Goal: Task Accomplishment & Management: Manage account settings

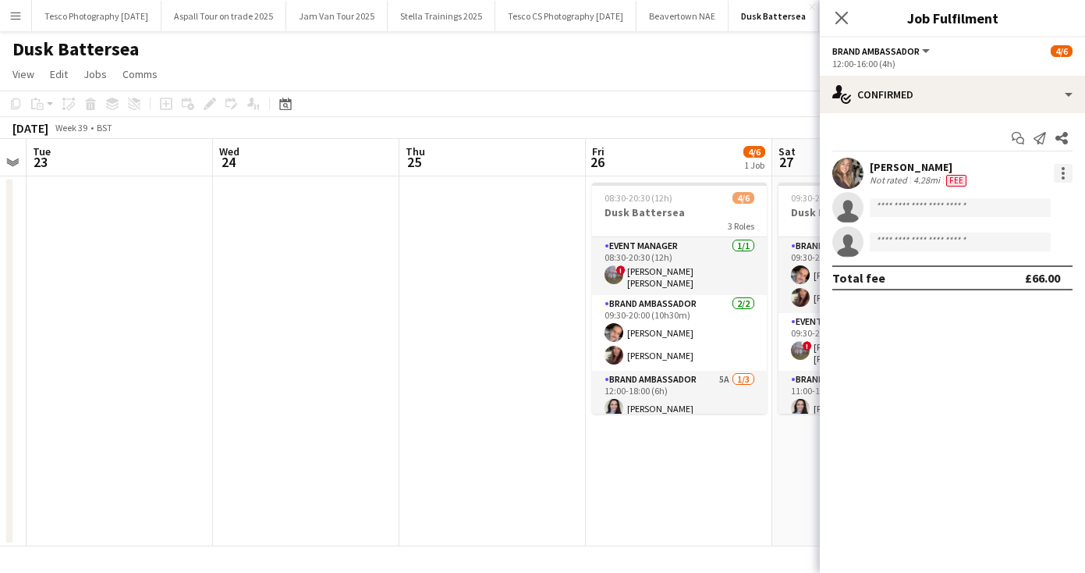
click at [1065, 168] on div at bounding box center [1063, 173] width 19 height 19
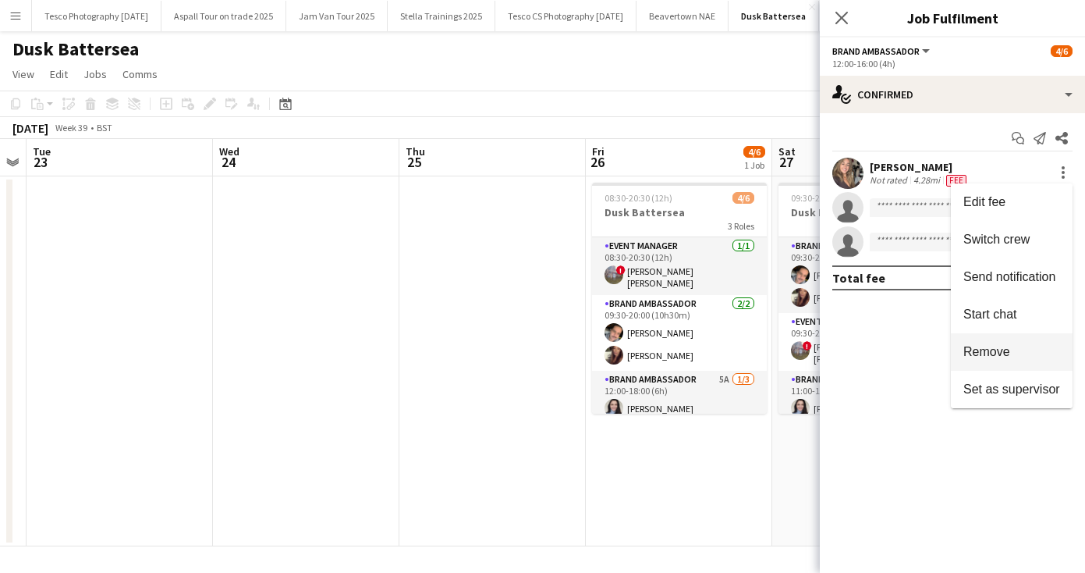
click at [1004, 350] on span "Remove" at bounding box center [987, 351] width 47 height 13
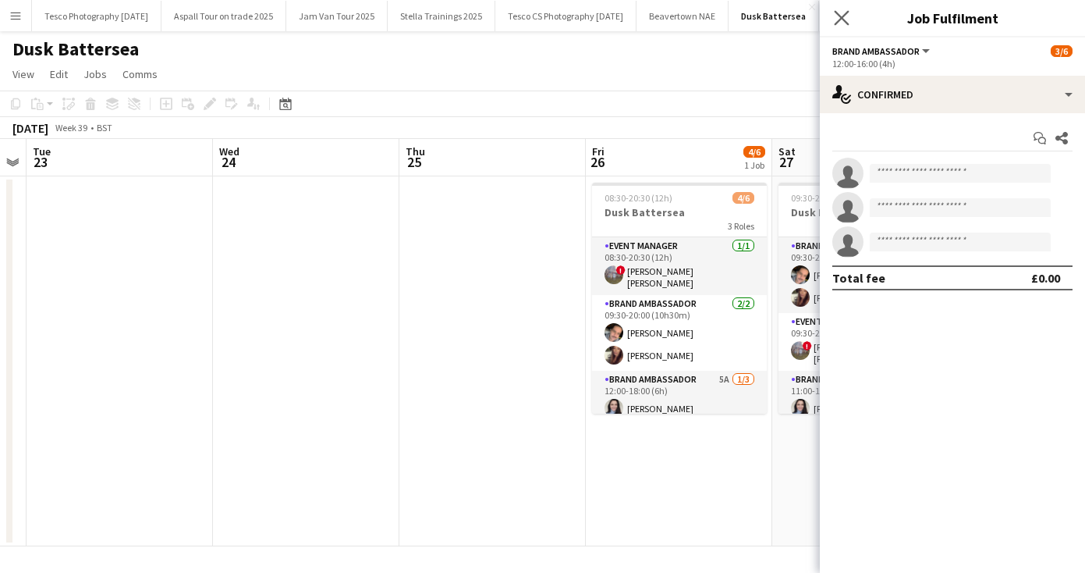
click at [838, 9] on app-icon "Close pop-in" at bounding box center [842, 18] width 23 height 23
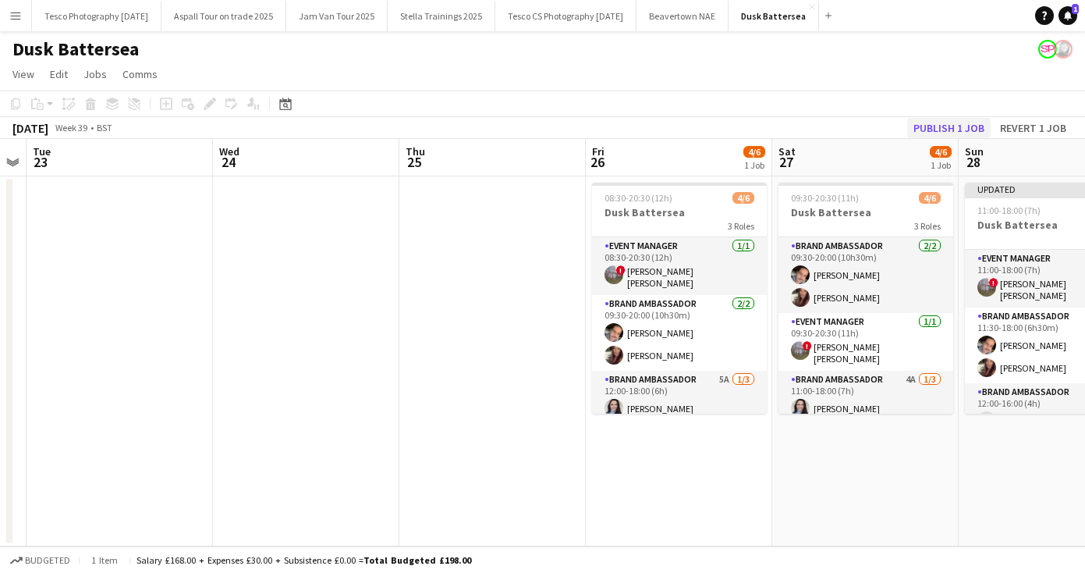
click at [932, 124] on button "Publish 1 job" at bounding box center [949, 128] width 83 height 20
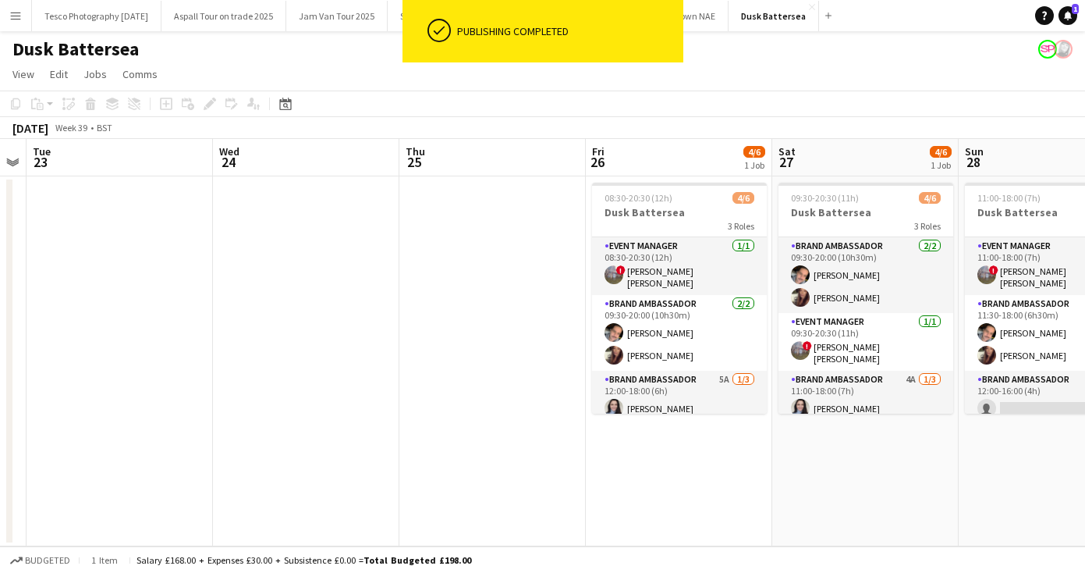
drag, startPoint x: 762, startPoint y: 315, endPoint x: 762, endPoint y: 422, distance: 106.9
click at [762, 422] on app-date-cell "08:30-20:30 (12h) 4/6 Dusk Battersea 3 Roles Event Manager [DATE] 08:30-20:30 (…" at bounding box center [679, 361] width 187 height 370
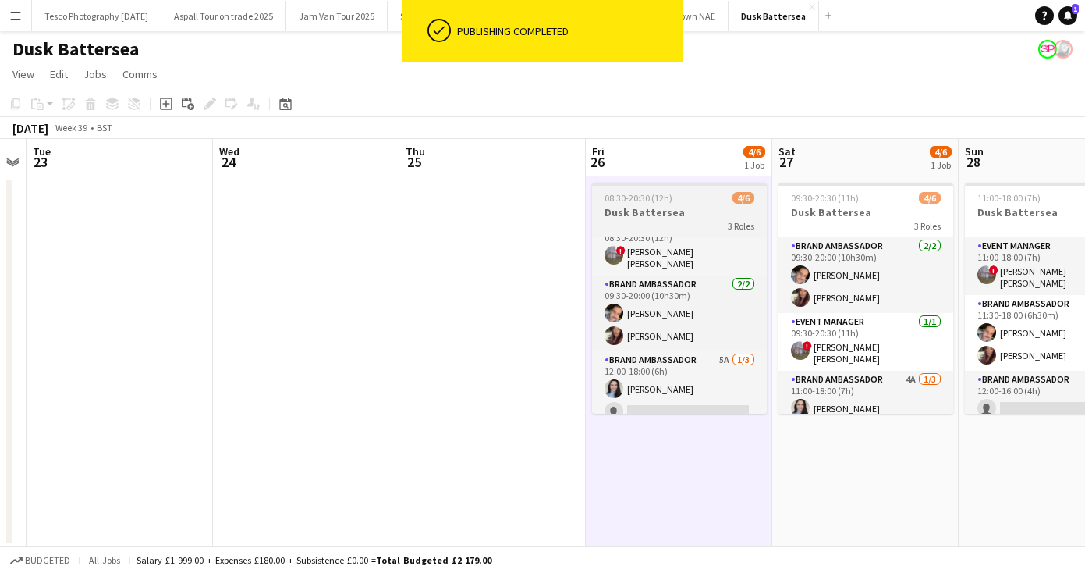
scroll to position [51, 0]
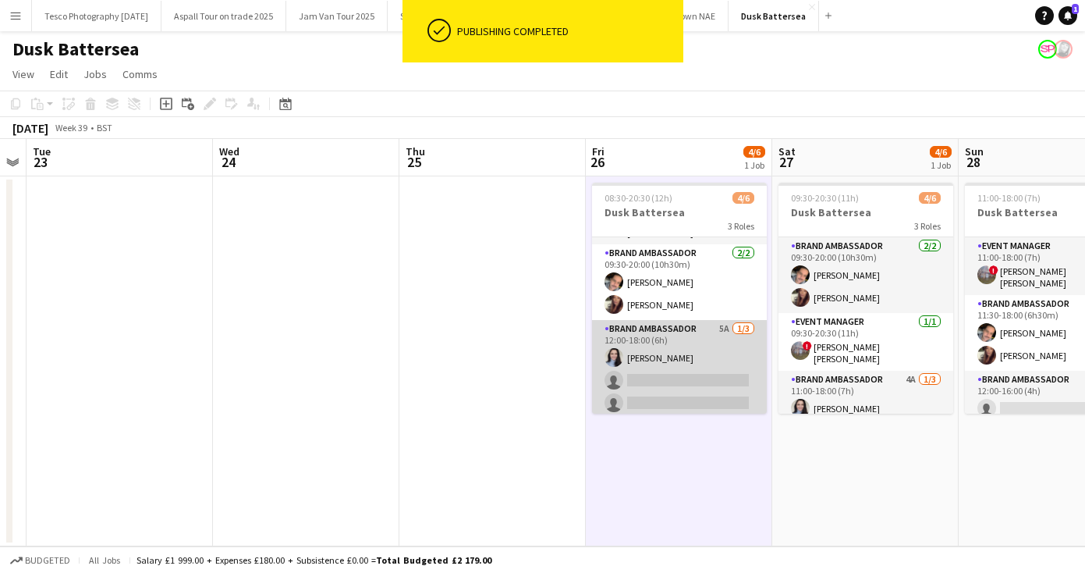
click at [652, 370] on app-card-role "Brand Ambassador 5A [DATE] 12:00-18:00 (6h) [PERSON_NAME] single-neutral-action…" at bounding box center [679, 369] width 175 height 98
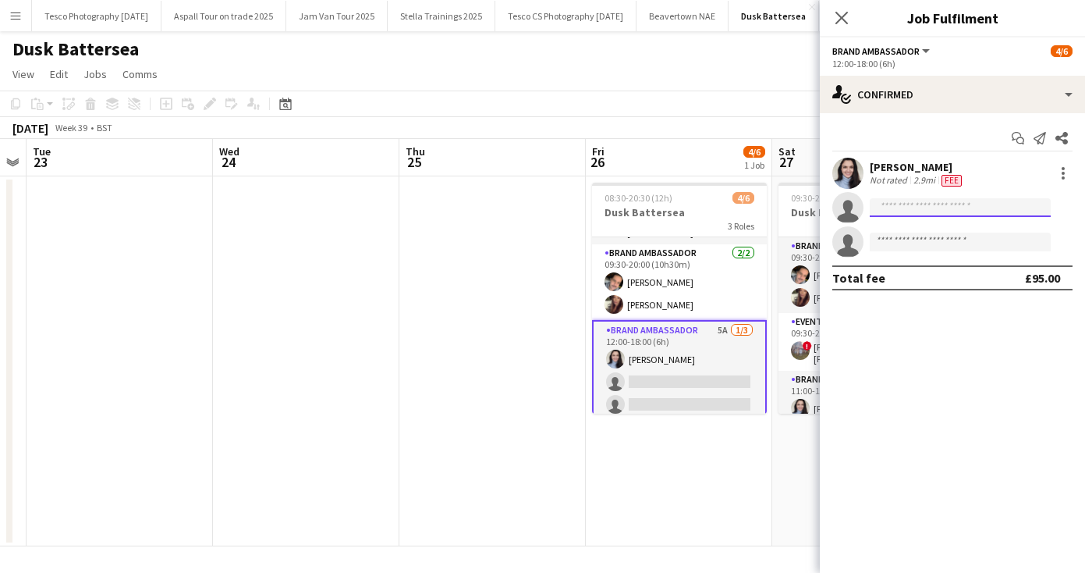
click at [904, 198] on input at bounding box center [960, 207] width 181 height 19
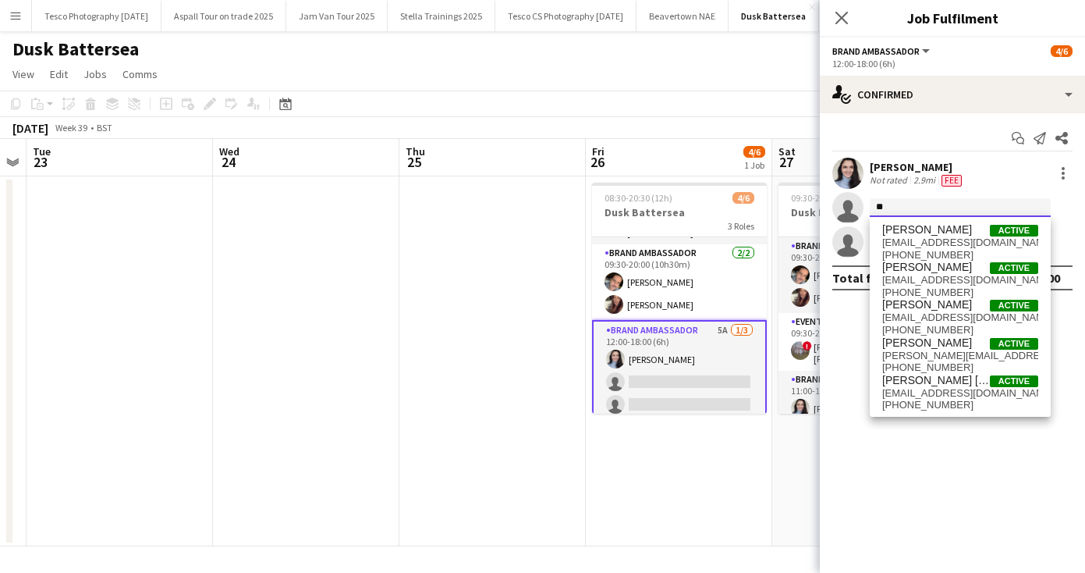
type input "*"
type input "***"
click at [915, 276] on span "[EMAIL_ADDRESS][DOMAIN_NAME]" at bounding box center [961, 280] width 156 height 12
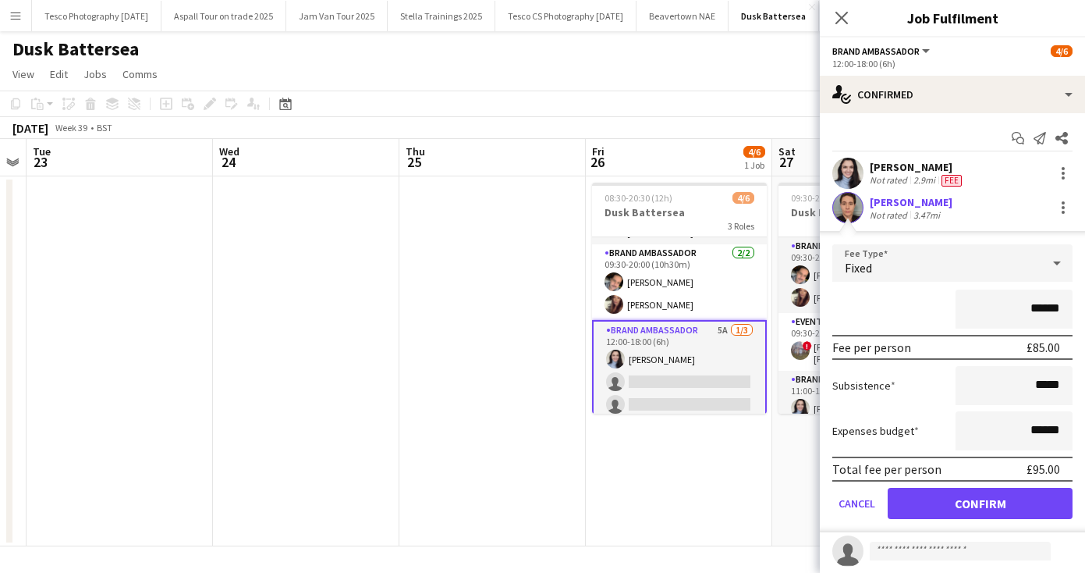
click at [956, 505] on button "Confirm" at bounding box center [980, 503] width 185 height 31
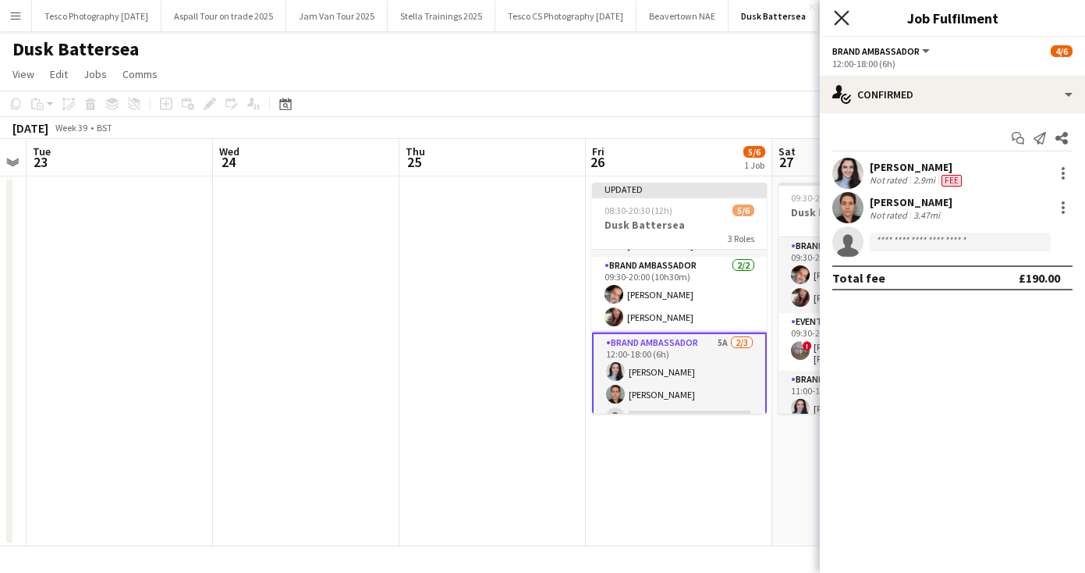
click at [841, 16] on icon "Close pop-in" at bounding box center [841, 17] width 15 height 15
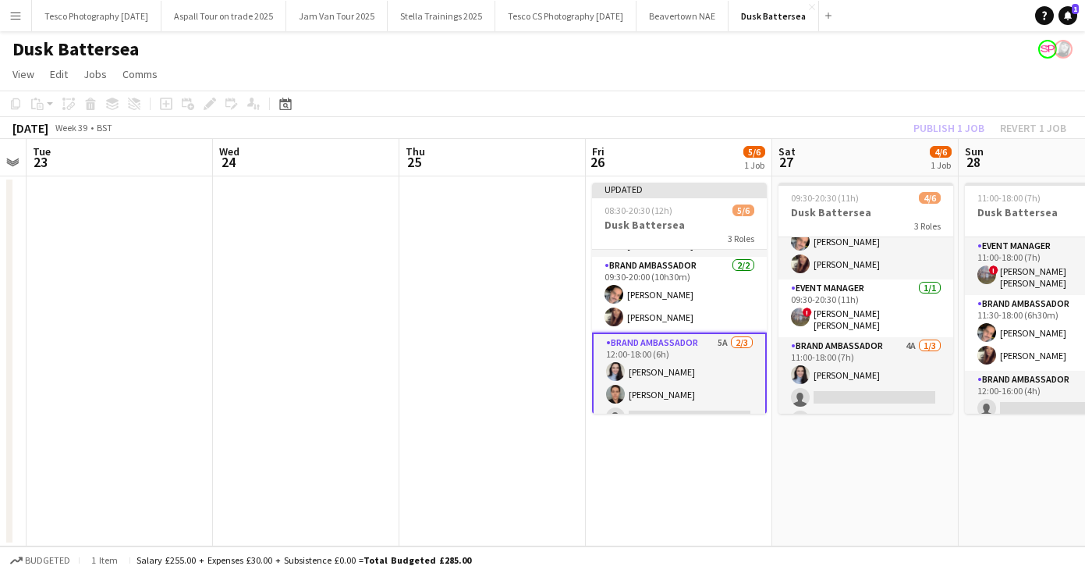
drag, startPoint x: 948, startPoint y: 334, endPoint x: 949, endPoint y: 432, distance: 97.5
click at [949, 432] on app-date-cell "09:30-20:30 (11h) 4/6 Dusk Battersea 3 Roles Brand Ambassador [DATE] 09:30-20:0…" at bounding box center [866, 361] width 187 height 370
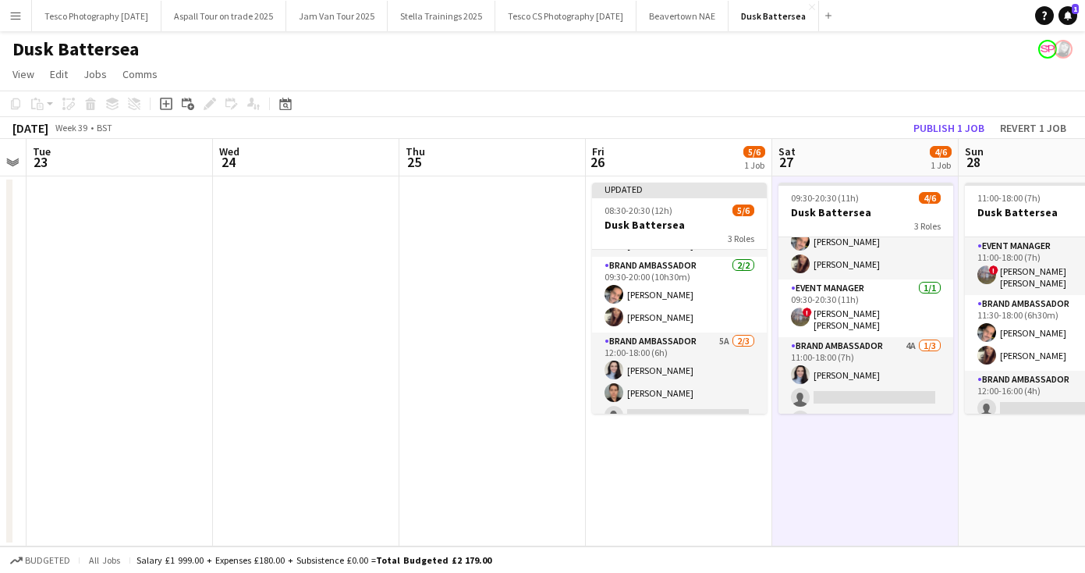
scroll to position [0, 532]
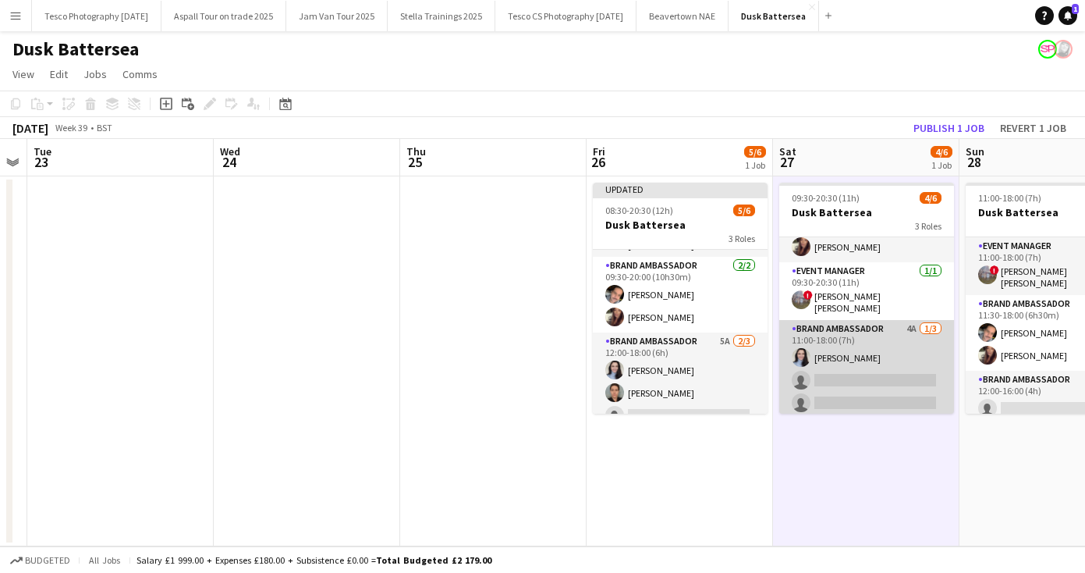
click at [833, 367] on app-card-role "Brand Ambassador 4A [DATE] 11:00-18:00 (7h) [PERSON_NAME] single-neutral-action…" at bounding box center [867, 369] width 175 height 98
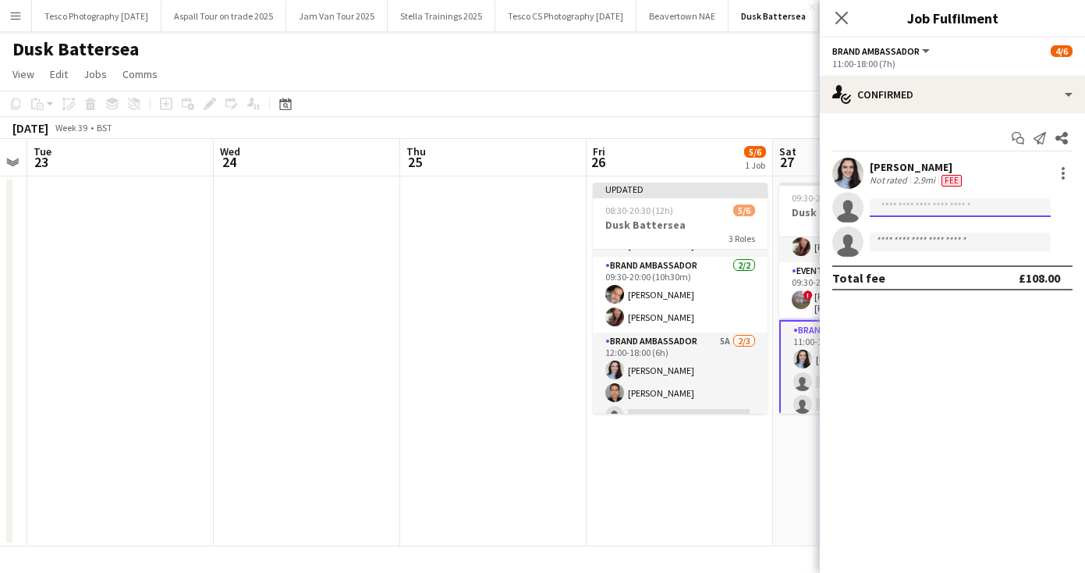
click at [908, 204] on input at bounding box center [960, 207] width 181 height 19
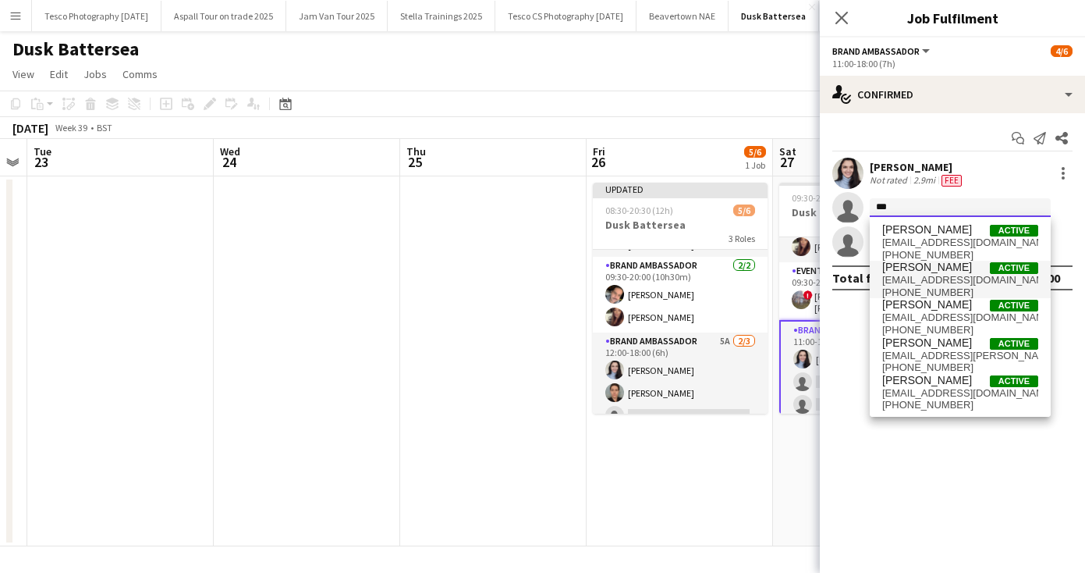
type input "***"
click at [922, 274] on span "[EMAIL_ADDRESS][DOMAIN_NAME]" at bounding box center [961, 280] width 156 height 12
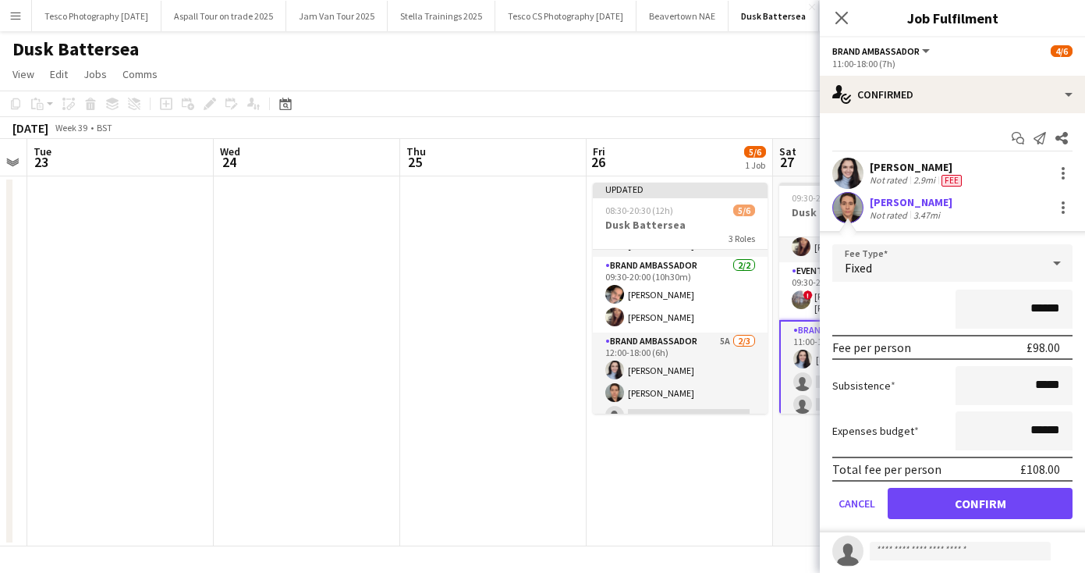
click at [961, 499] on button "Confirm" at bounding box center [980, 503] width 185 height 31
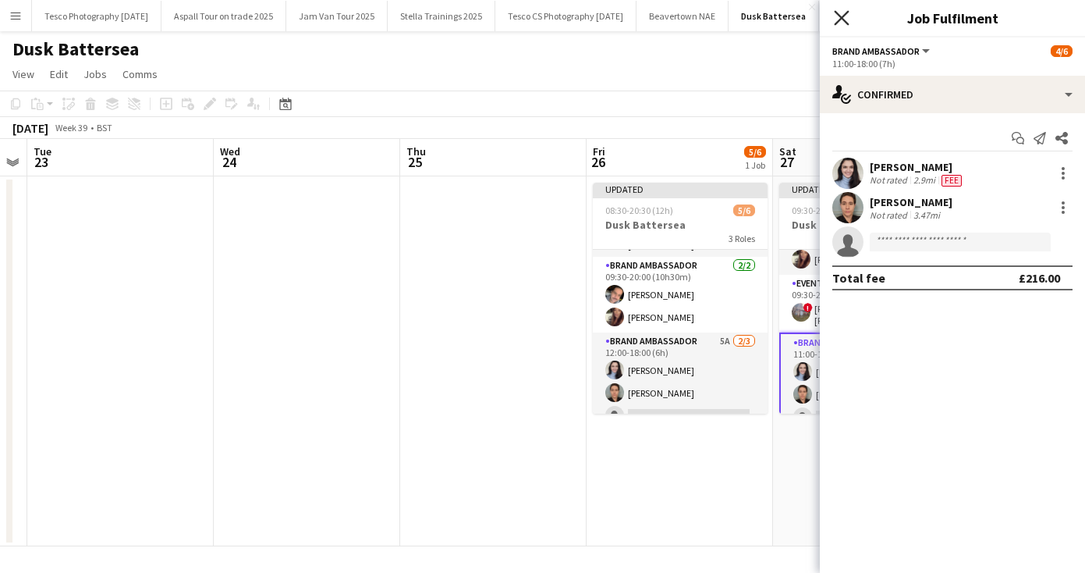
click at [843, 19] on icon at bounding box center [841, 17] width 15 height 15
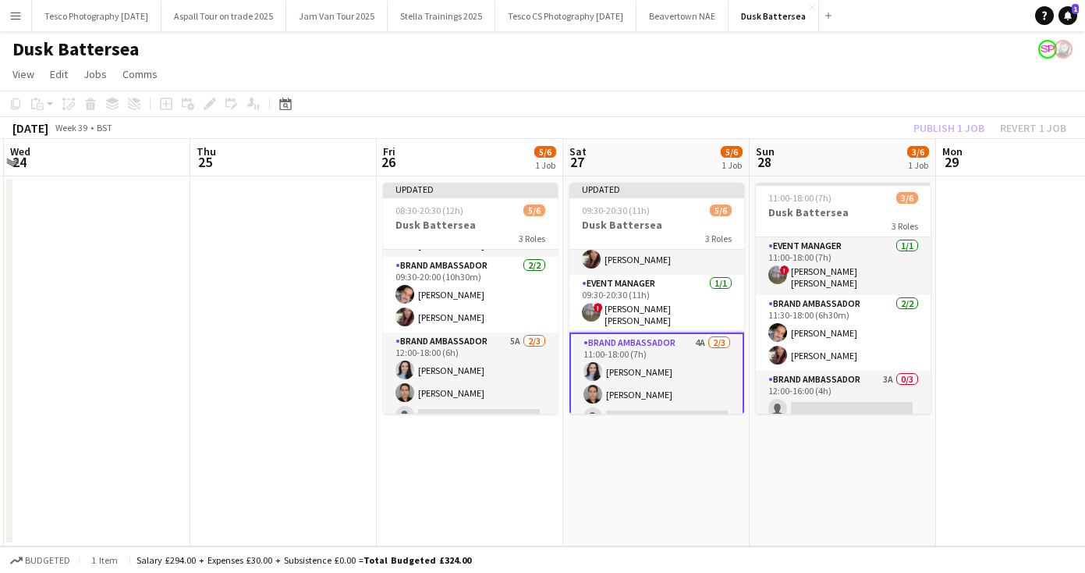
scroll to position [0, 617]
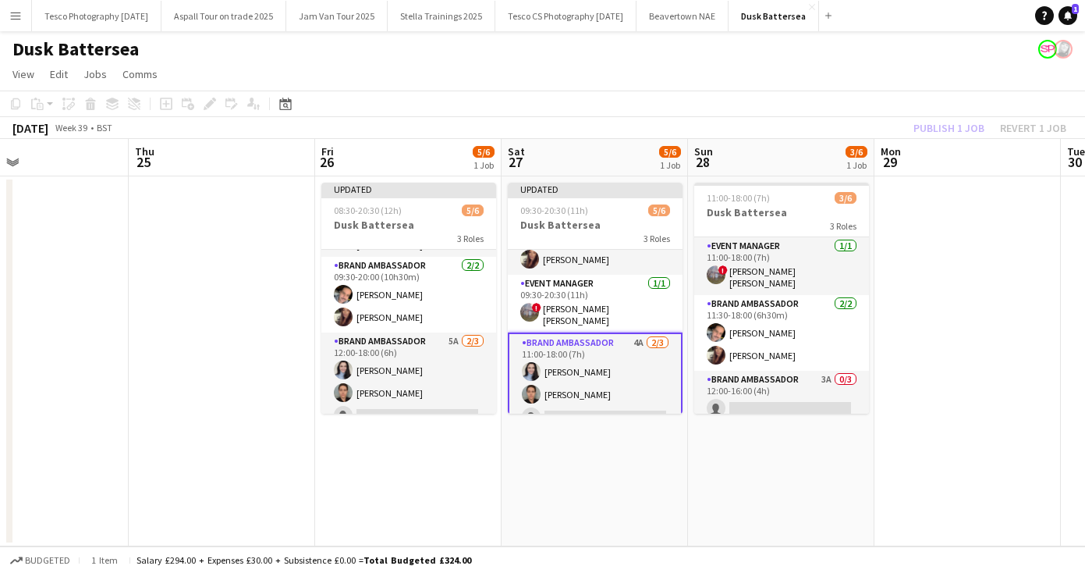
drag, startPoint x: 997, startPoint y: 491, endPoint x: 726, endPoint y: 488, distance: 271.6
click at [726, 488] on app-calendar-viewport "Sun 21 Mon 22 Tue 23 Wed 24 Thu 25 Fri 26 5/6 1 Job Sat 27 5/6 1 Job Sun 28 3/6…" at bounding box center [542, 342] width 1085 height 407
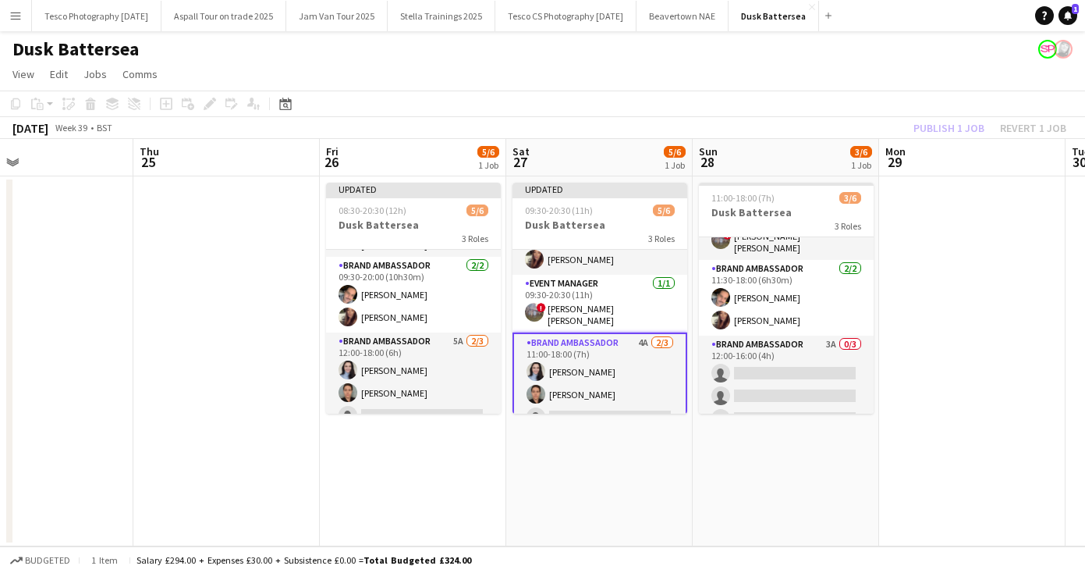
scroll to position [51, 0]
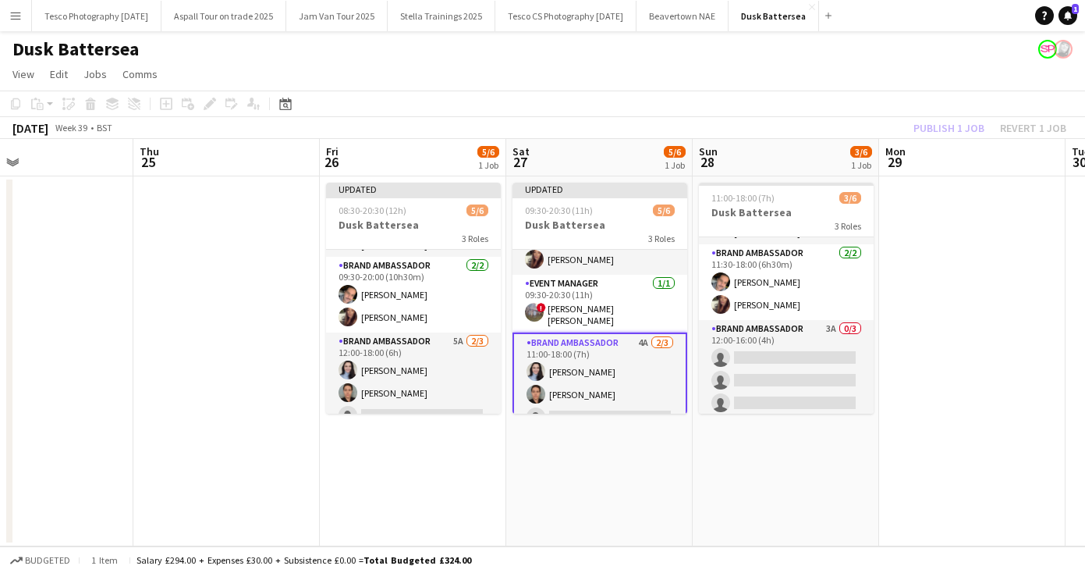
drag, startPoint x: 861, startPoint y: 324, endPoint x: 865, endPoint y: 439, distance: 114.8
click at [865, 439] on app-calendar-viewport "Sun 21 Mon 22 Tue 23 Wed 24 Thu 25 Fri 26 5/6 1 Job Sat 27 5/6 1 Job Sun 28 3/6…" at bounding box center [542, 342] width 1085 height 407
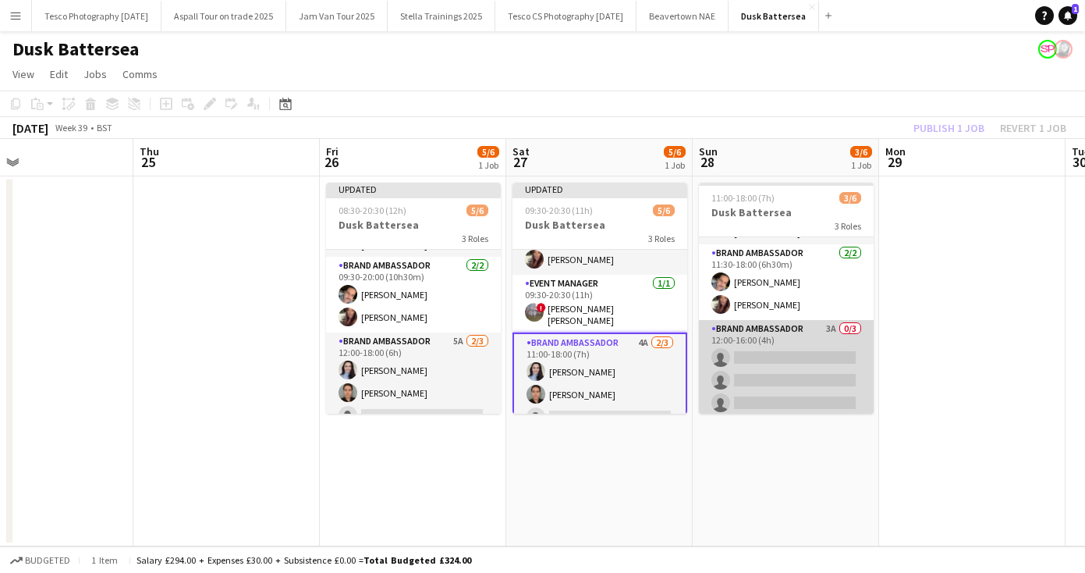
click at [742, 352] on app-card-role "Brand Ambassador 3A 0/3 12:00-16:00 (4h) single-neutral-actions single-neutral-…" at bounding box center [786, 369] width 175 height 98
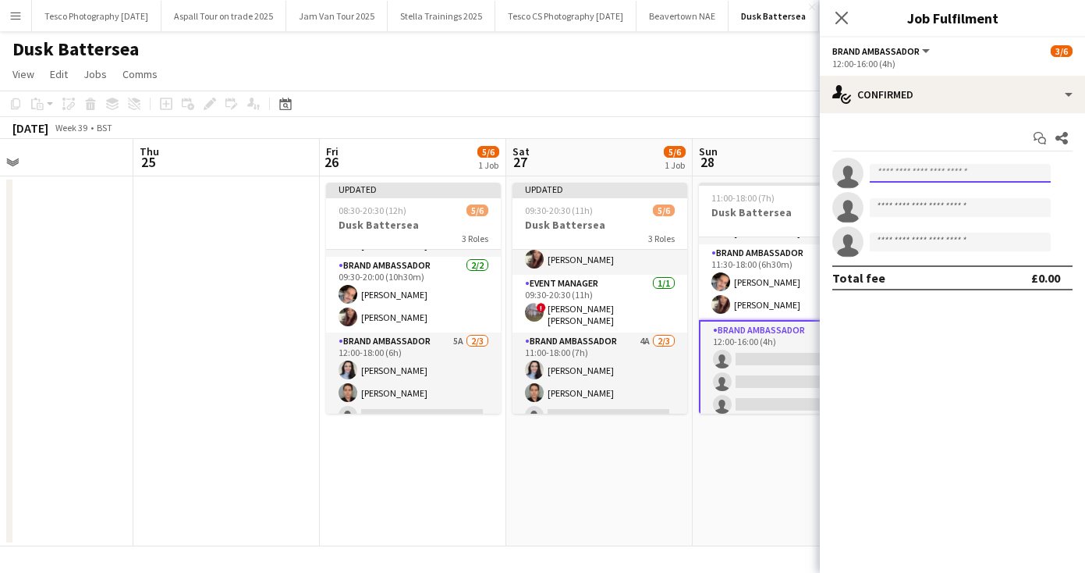
click at [886, 171] on input at bounding box center [960, 173] width 181 height 19
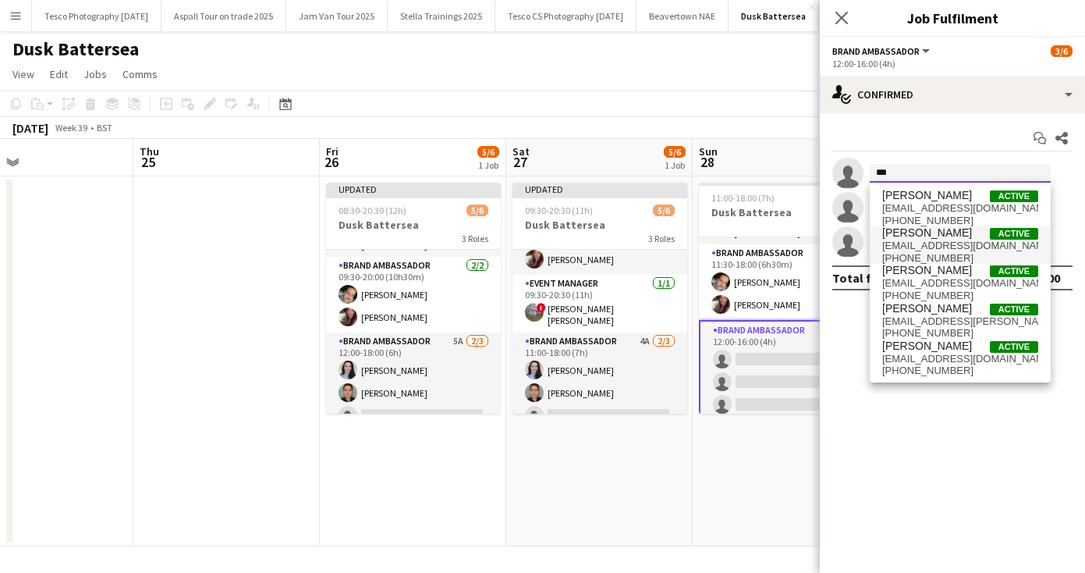
type input "***"
click at [913, 233] on span "[PERSON_NAME]" at bounding box center [928, 232] width 90 height 13
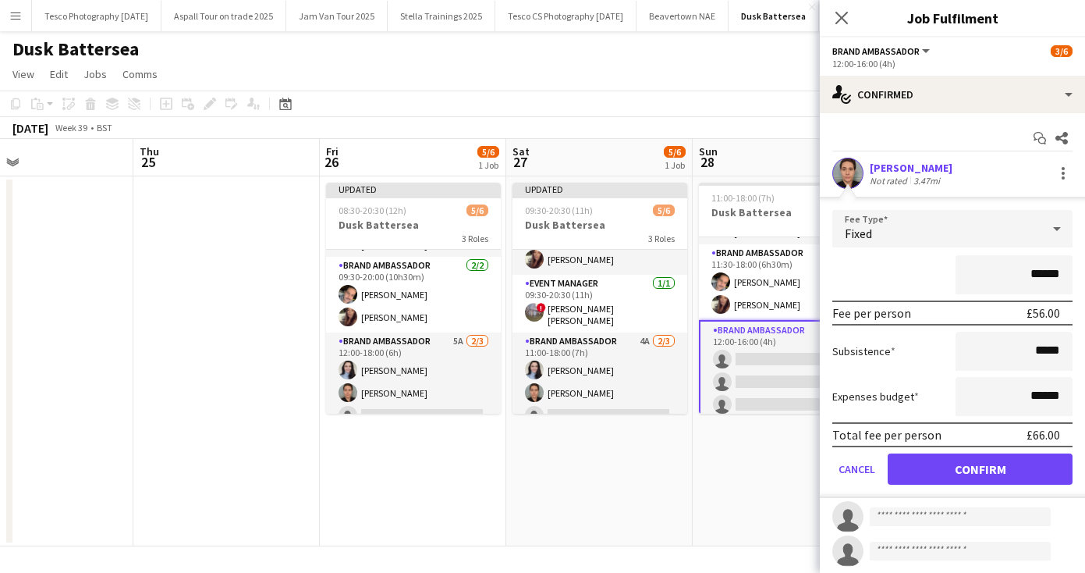
click at [966, 468] on button "Confirm" at bounding box center [980, 468] width 185 height 31
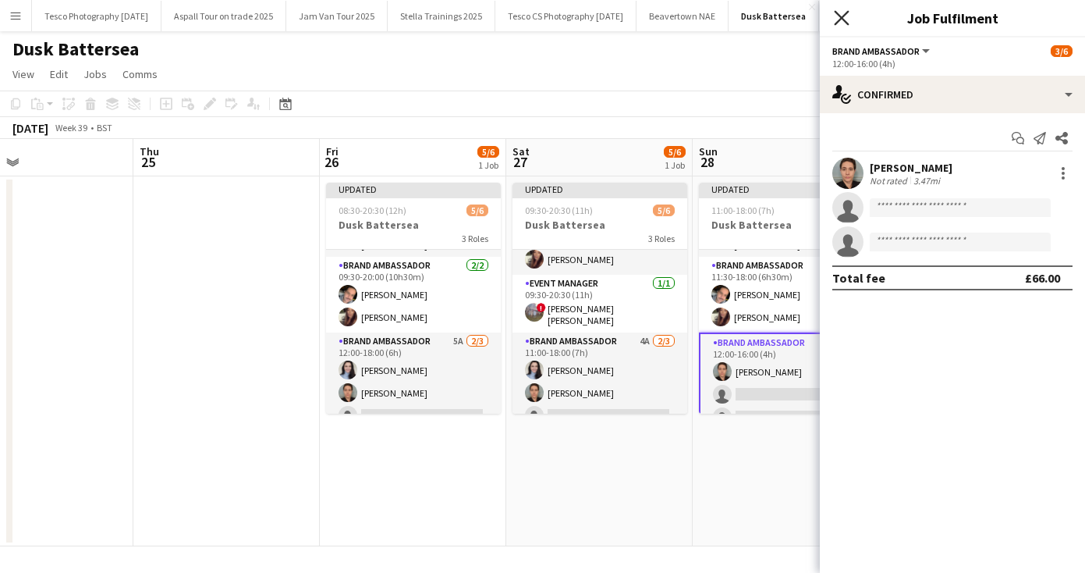
click at [842, 16] on icon "Close pop-in" at bounding box center [841, 17] width 15 height 15
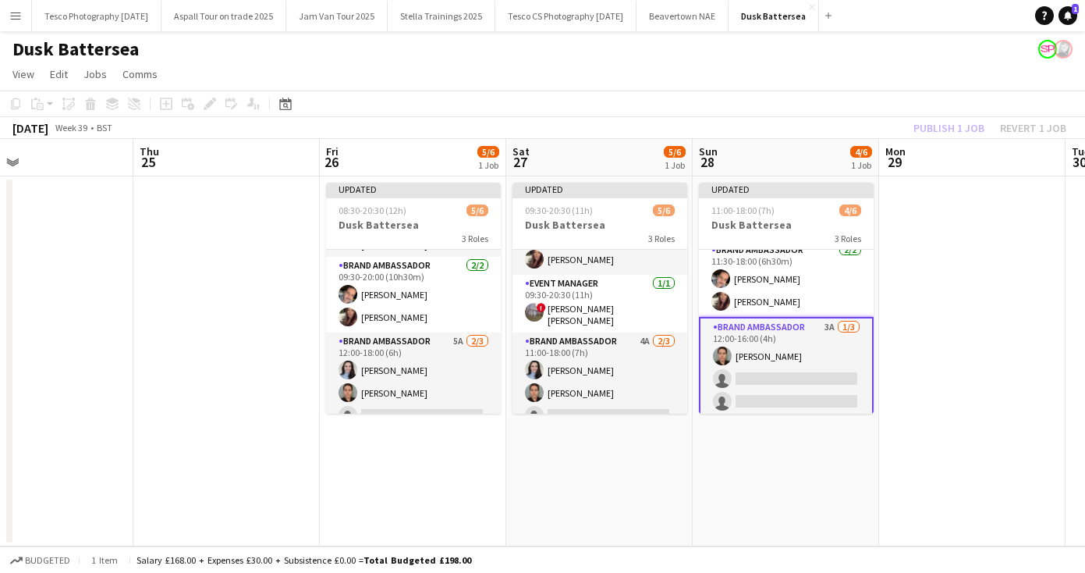
scroll to position [0, 611]
drag, startPoint x: 867, startPoint y: 304, endPoint x: 869, endPoint y: 450, distance: 145.9
click at [869, 450] on app-date-cell "Updated 11:00-18:00 (7h) 4/6 Dusk Battersea 3 Roles Event Manager [DATE] 11:00-…" at bounding box center [788, 361] width 187 height 370
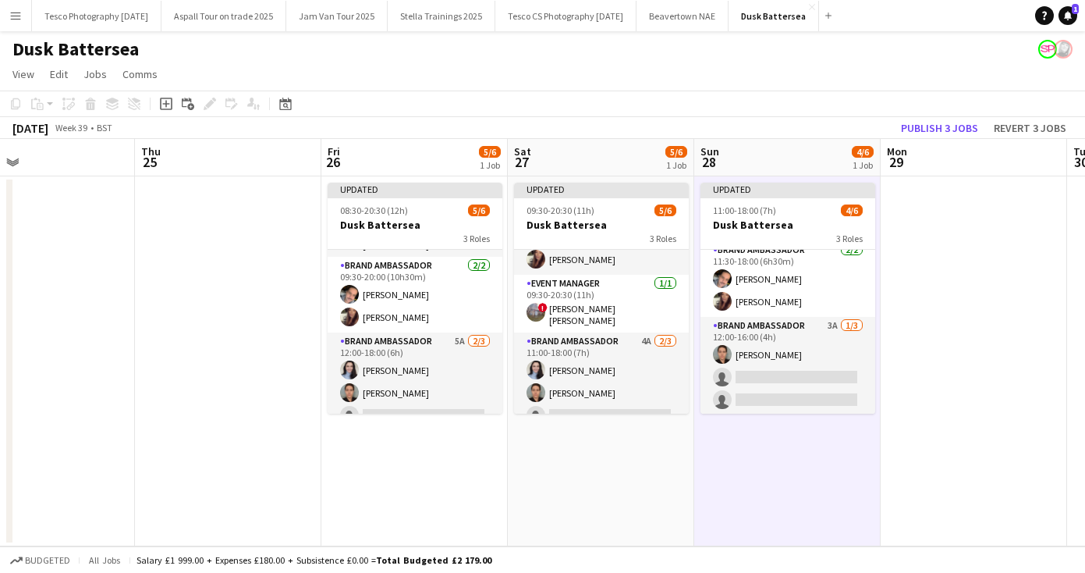
scroll to position [63, 0]
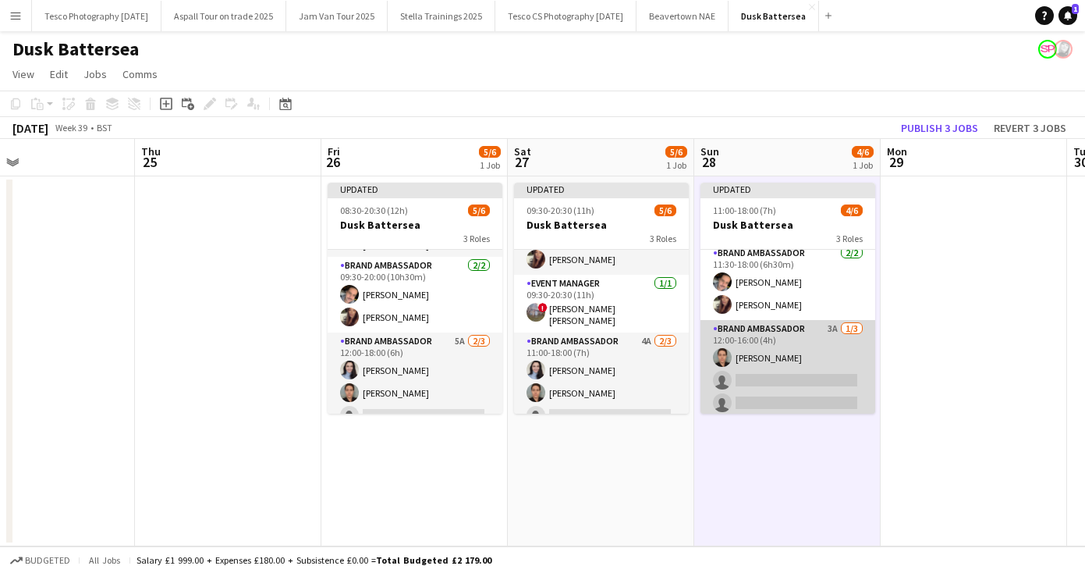
click at [744, 372] on app-card-role "Brand Ambassador 3A [DATE] 12:00-16:00 (4h) [PERSON_NAME] single-neutral-action…" at bounding box center [788, 369] width 175 height 98
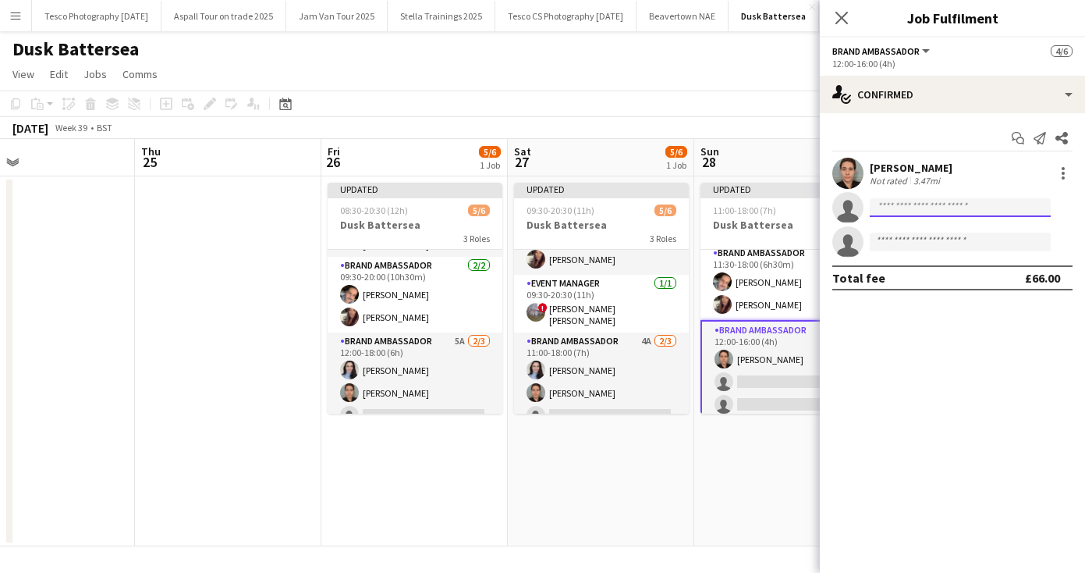
click at [888, 206] on input at bounding box center [960, 207] width 181 height 19
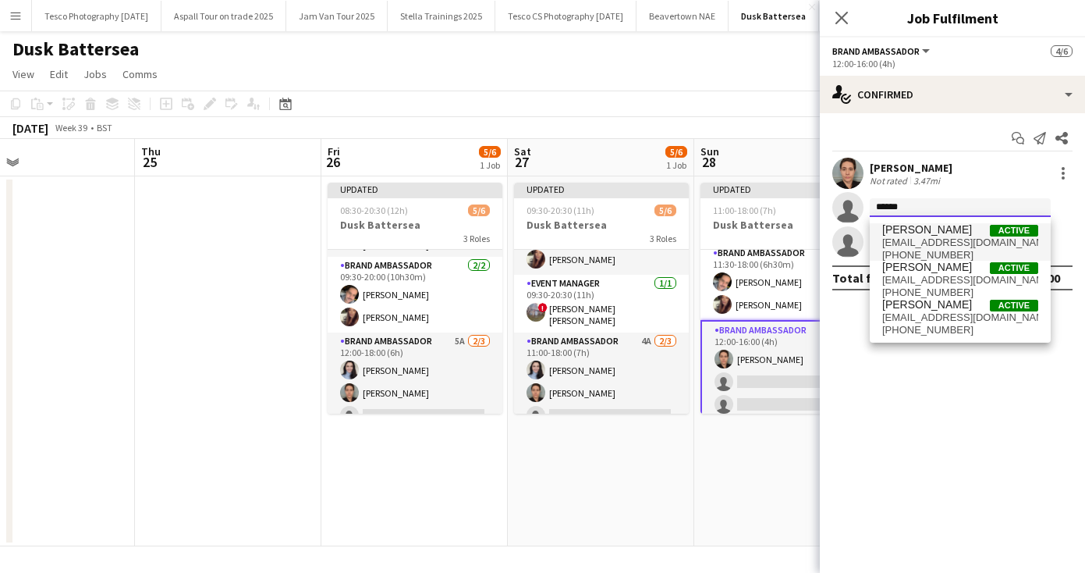
type input "******"
drag, startPoint x: 912, startPoint y: 233, endPoint x: 923, endPoint y: 240, distance: 13.4
click at [923, 240] on span "[EMAIL_ADDRESS][DOMAIN_NAME]" at bounding box center [961, 242] width 156 height 12
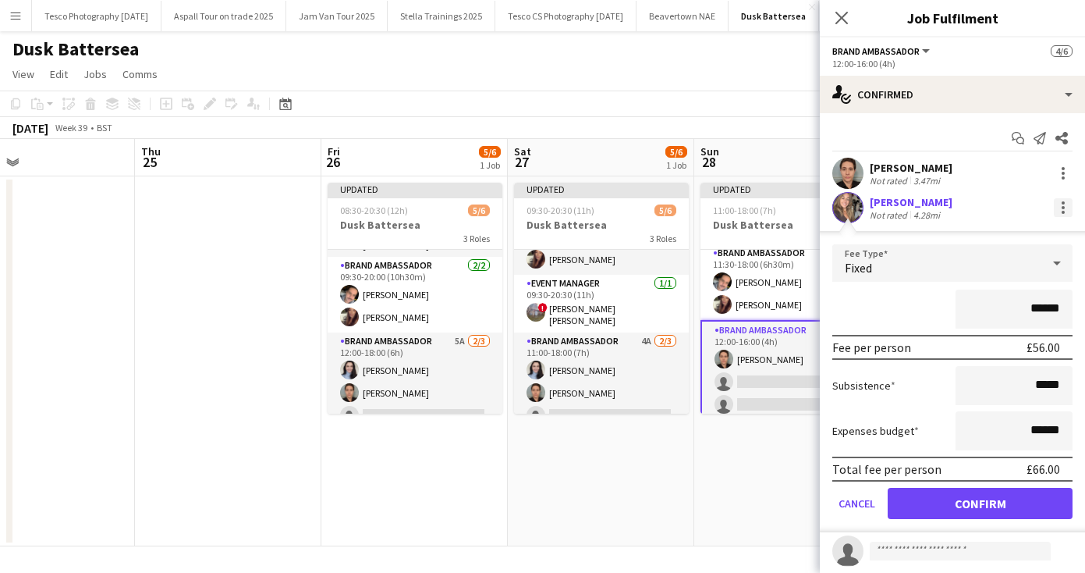
click at [1059, 203] on div at bounding box center [1063, 207] width 19 height 19
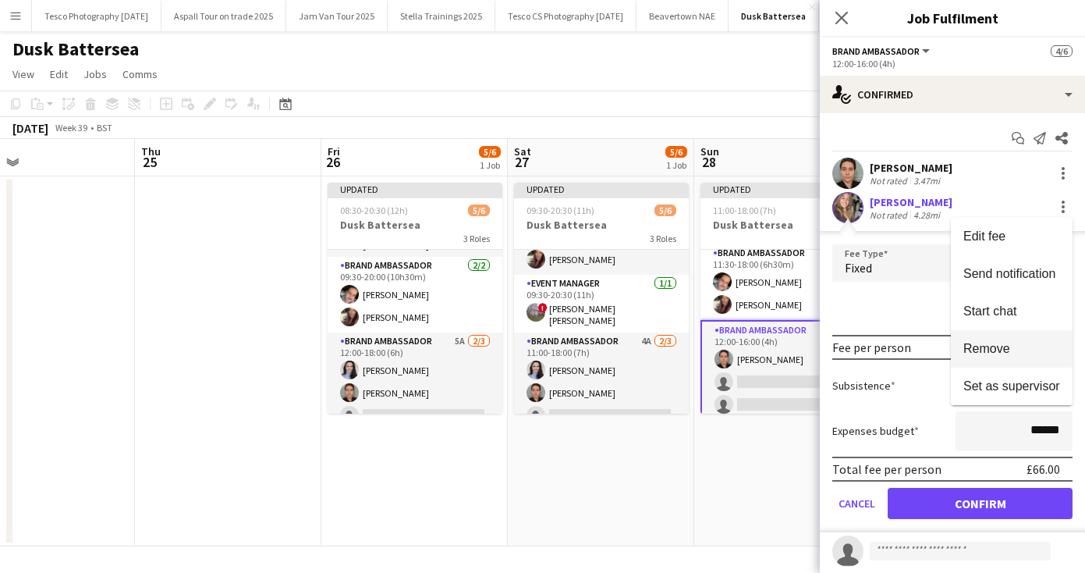
click at [997, 345] on span "Remove" at bounding box center [987, 348] width 47 height 13
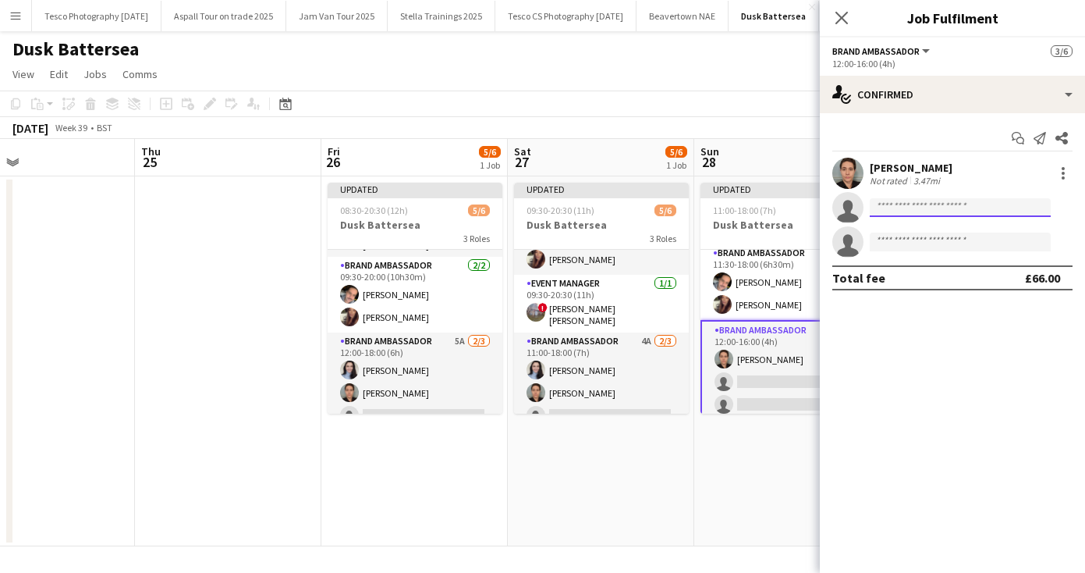
click at [971, 206] on input at bounding box center [960, 207] width 181 height 19
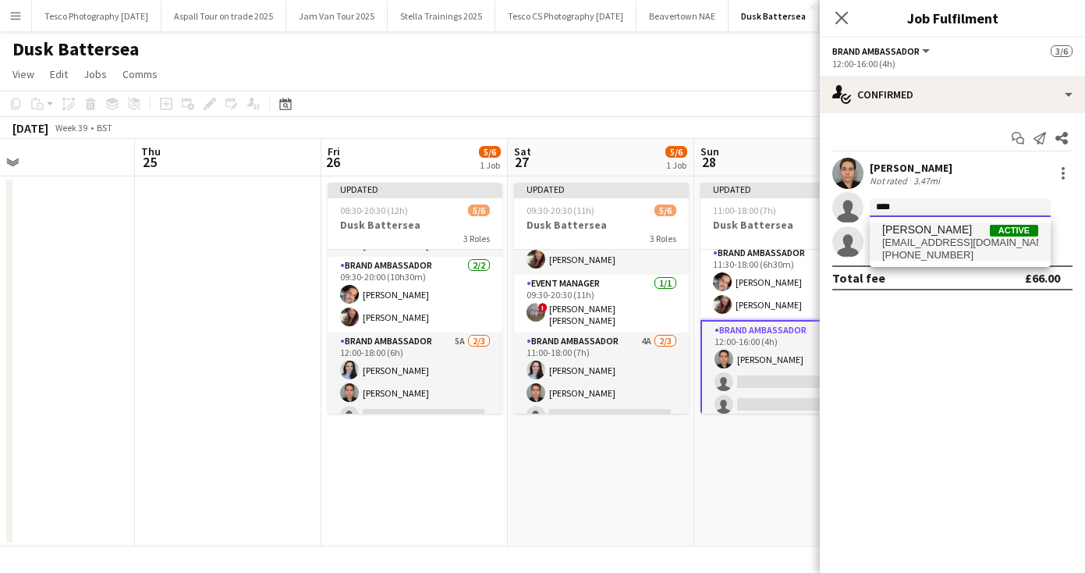
type input "****"
click at [977, 240] on span "[EMAIL_ADDRESS][DOMAIN_NAME]" at bounding box center [961, 242] width 156 height 12
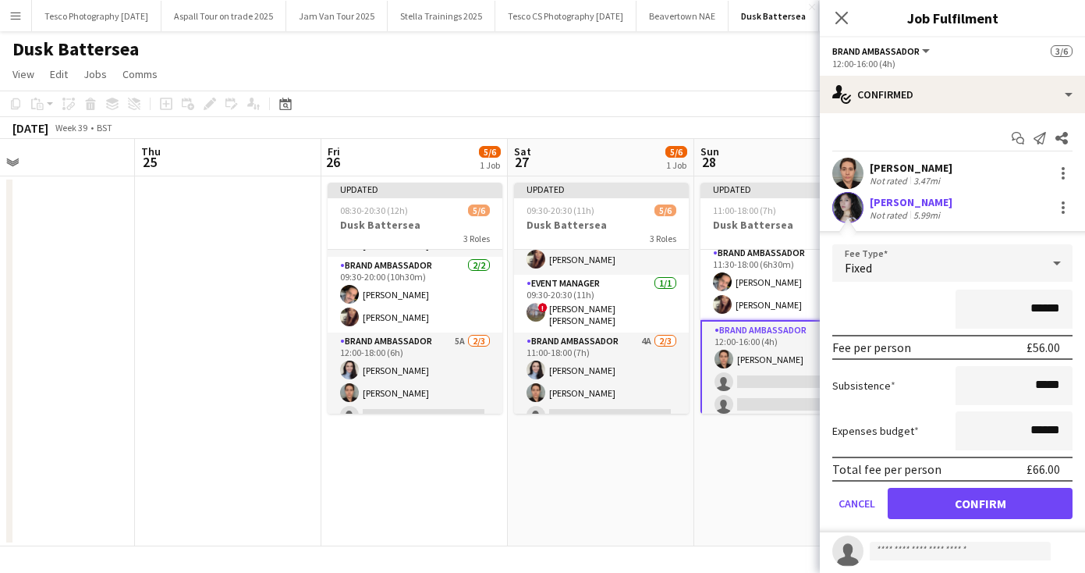
click at [965, 502] on button "Confirm" at bounding box center [980, 503] width 185 height 31
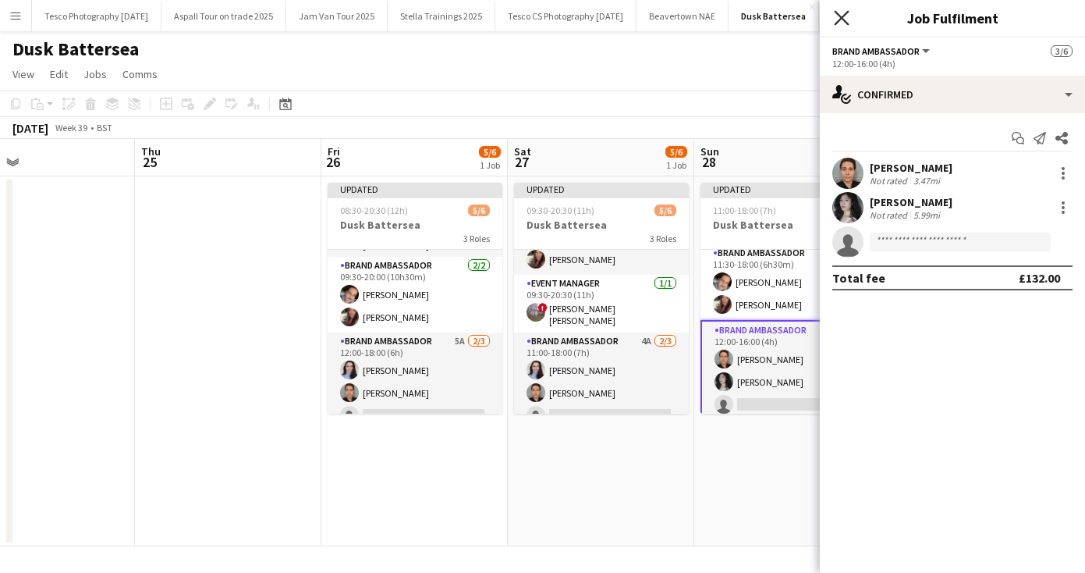
click at [843, 13] on icon "Close pop-in" at bounding box center [841, 17] width 15 height 15
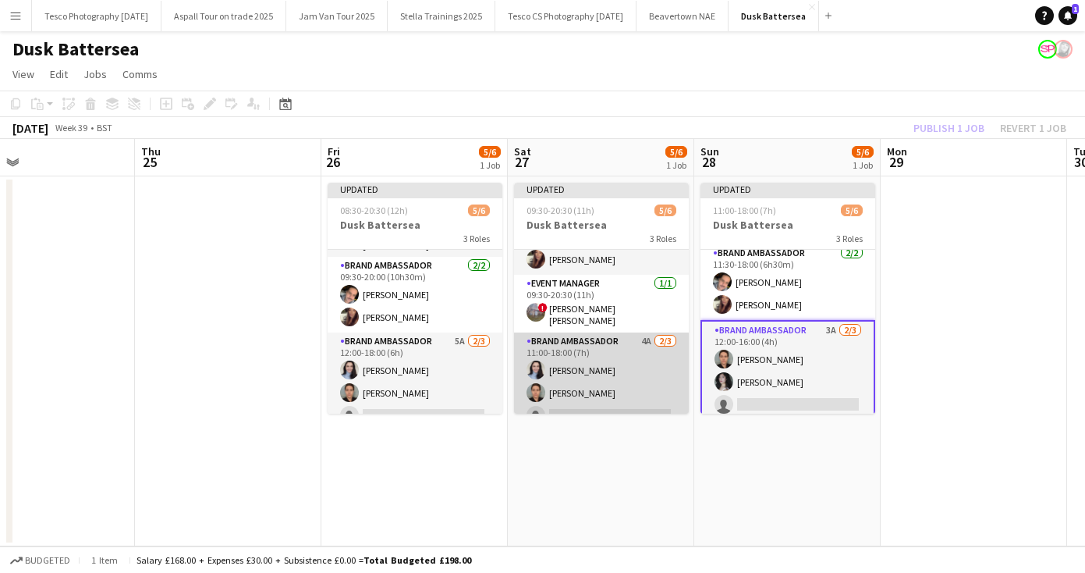
click at [558, 406] on app-card-role "Brand Ambassador 4A [DATE] 11:00-18:00 (7h) [PERSON_NAME] [PERSON_NAME] single-…" at bounding box center [601, 381] width 175 height 98
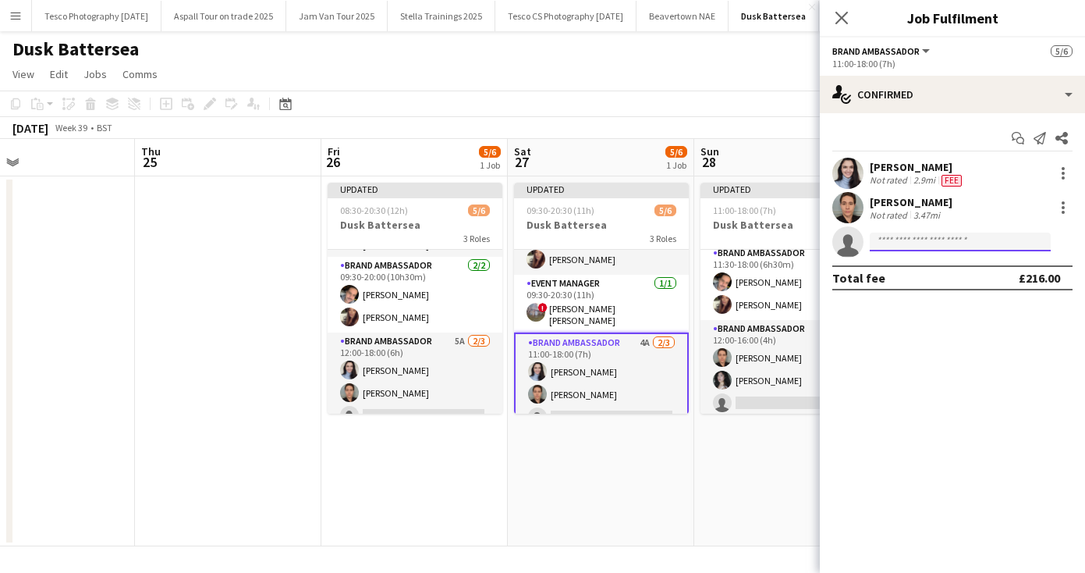
click at [890, 238] on input at bounding box center [960, 242] width 181 height 19
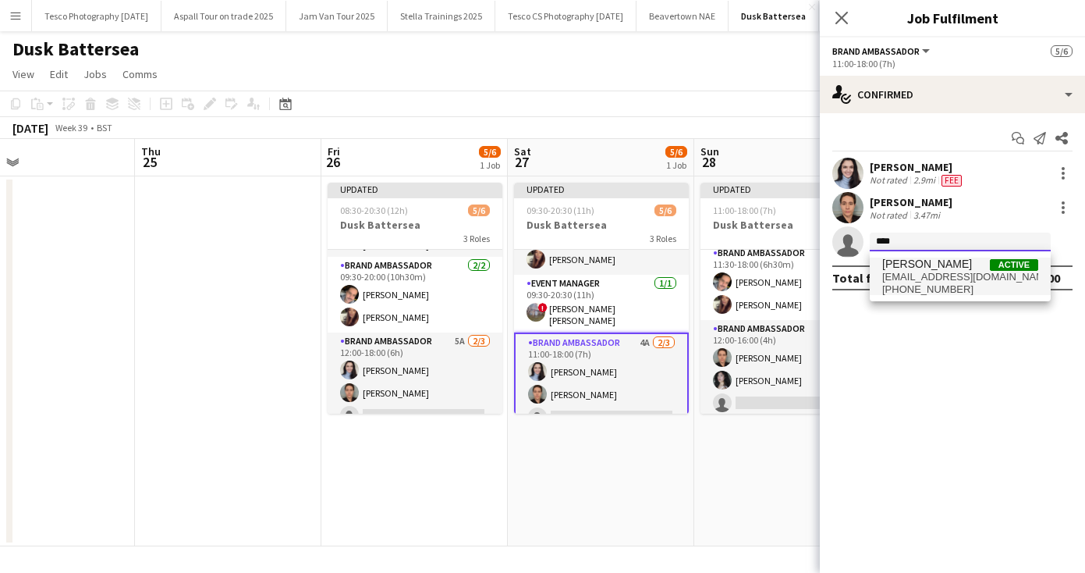
type input "****"
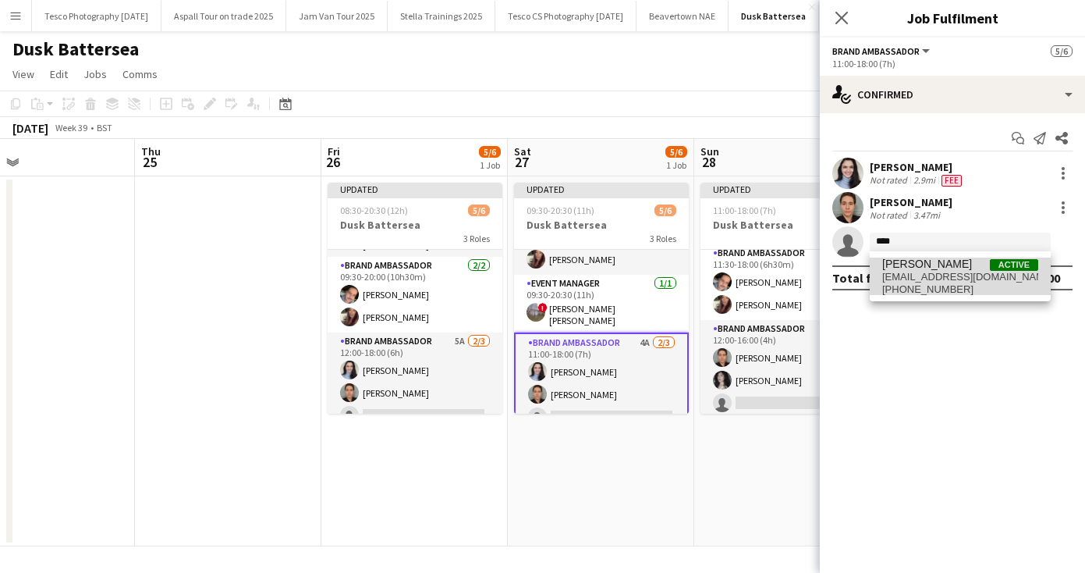
click at [892, 280] on span "[EMAIL_ADDRESS][DOMAIN_NAME]" at bounding box center [961, 277] width 156 height 12
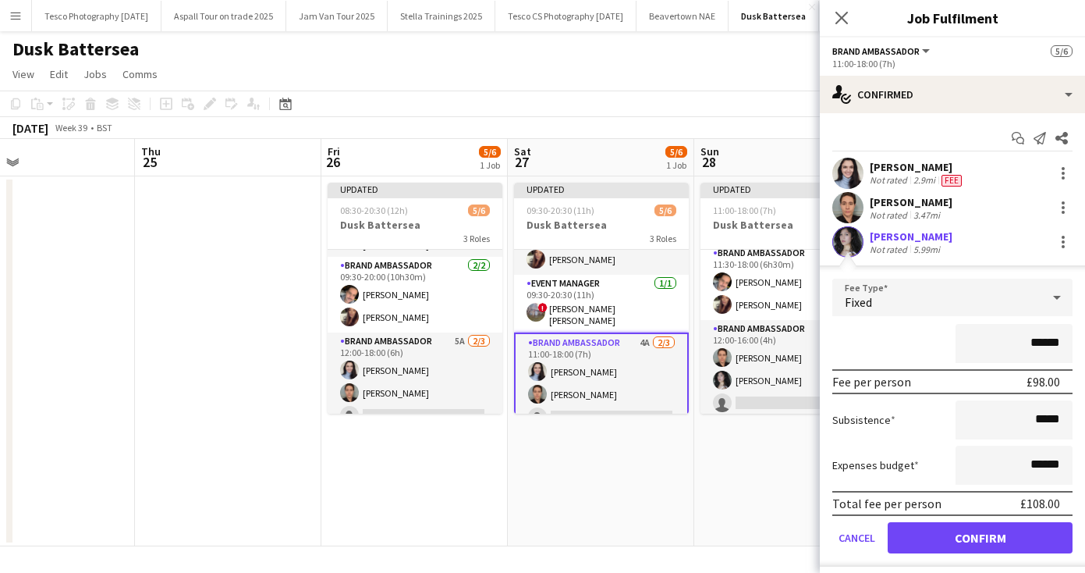
click at [918, 537] on button "Confirm" at bounding box center [980, 537] width 185 height 31
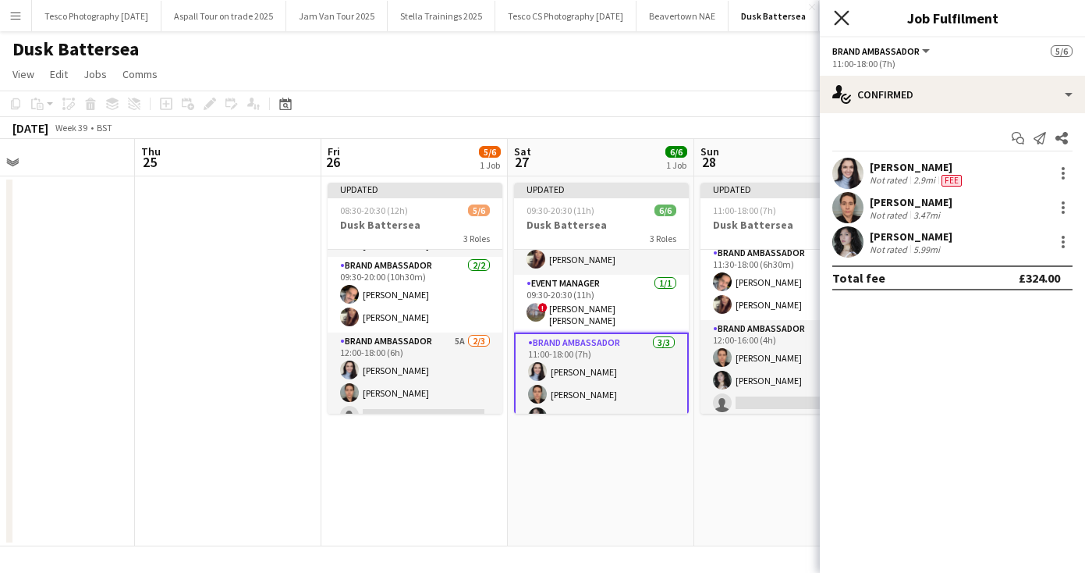
click at [840, 16] on icon at bounding box center [841, 17] width 15 height 15
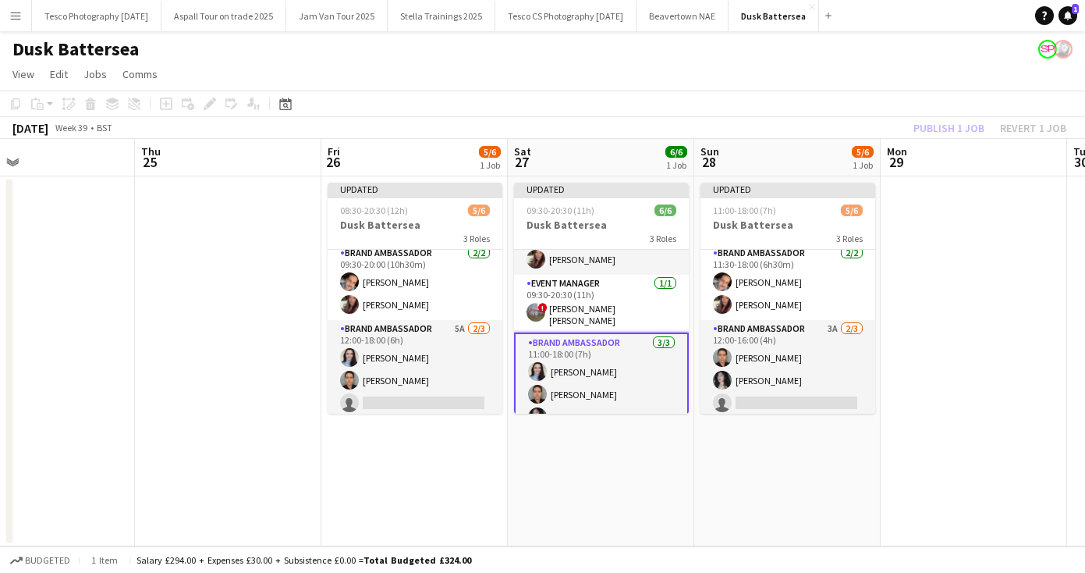
drag, startPoint x: 496, startPoint y: 313, endPoint x: 496, endPoint y: 501, distance: 188.1
click at [496, 501] on app-date-cell "Updated 08:30-20:30 (12h) 5/6 Dusk Battersea 3 Roles Event Manager [DATE] 08:30…" at bounding box center [415, 361] width 187 height 370
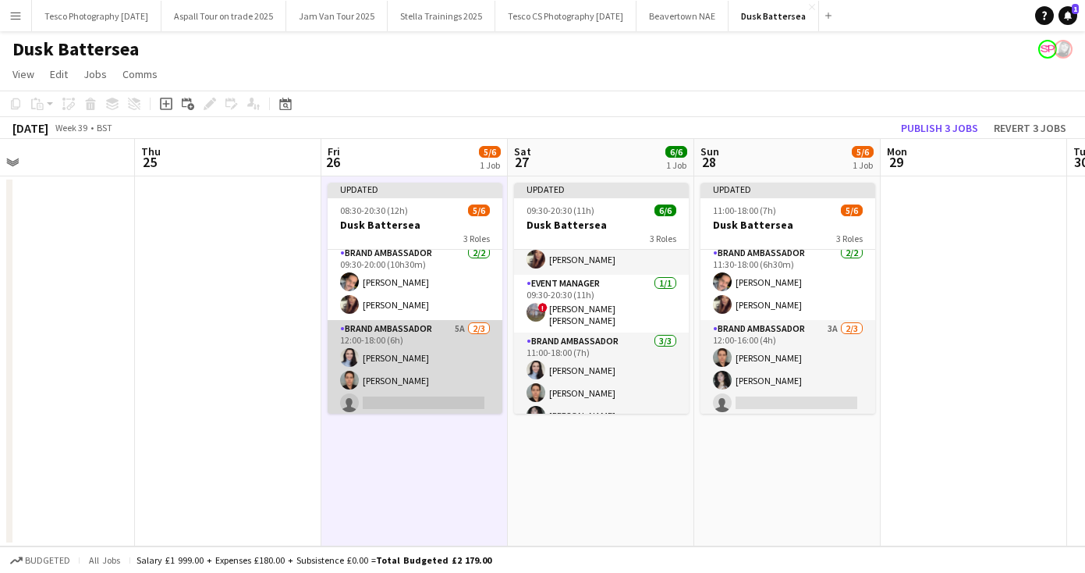
click at [389, 399] on app-card-role "Brand Ambassador 5A [DATE] 12:00-18:00 (6h) [PERSON_NAME] [PERSON_NAME] single-…" at bounding box center [415, 369] width 175 height 98
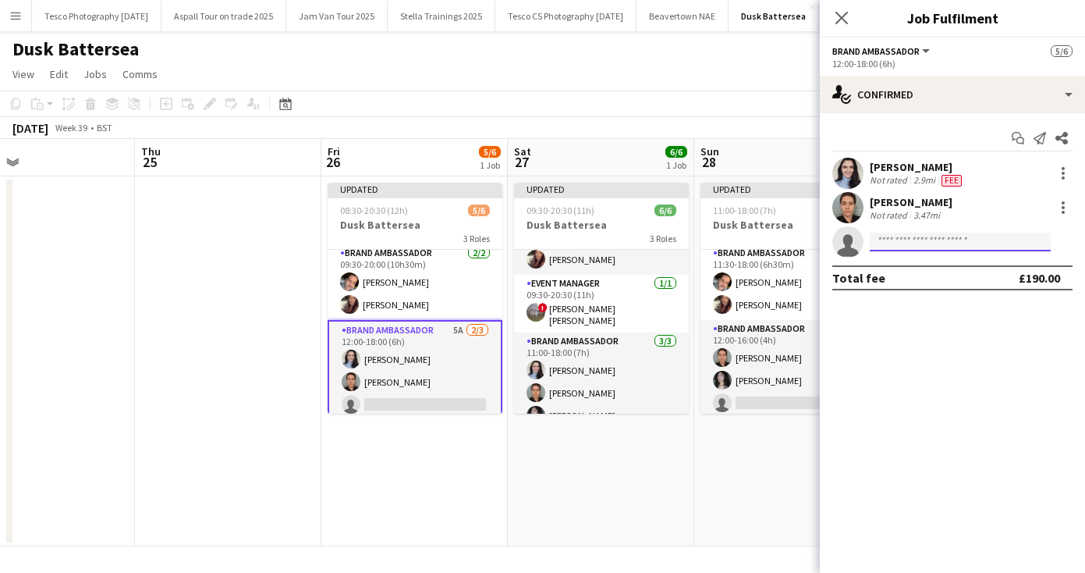
click at [891, 239] on input at bounding box center [960, 242] width 181 height 19
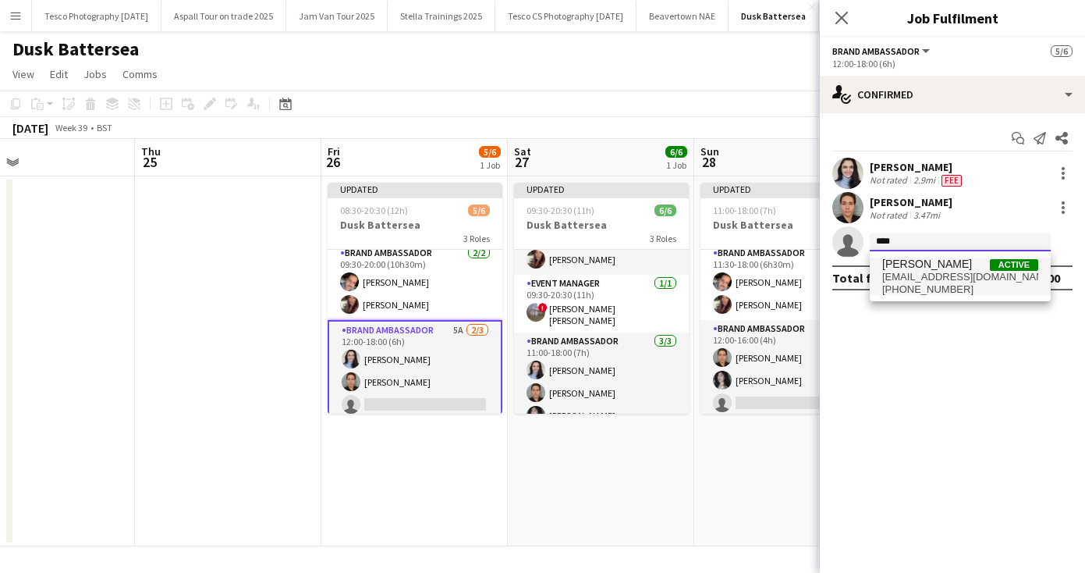
type input "****"
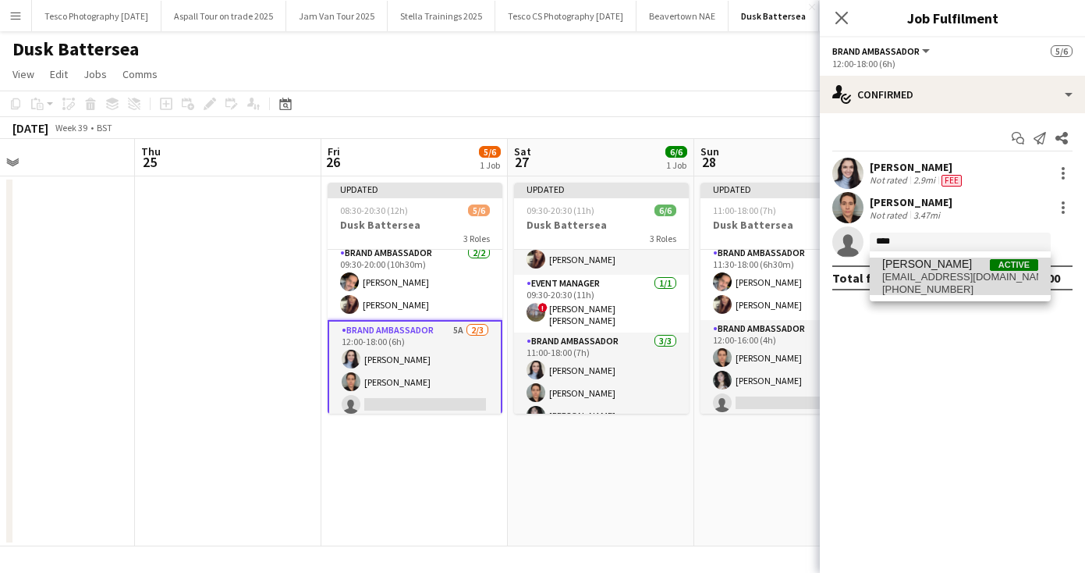
click at [918, 275] on span "[EMAIL_ADDRESS][DOMAIN_NAME]" at bounding box center [961, 277] width 156 height 12
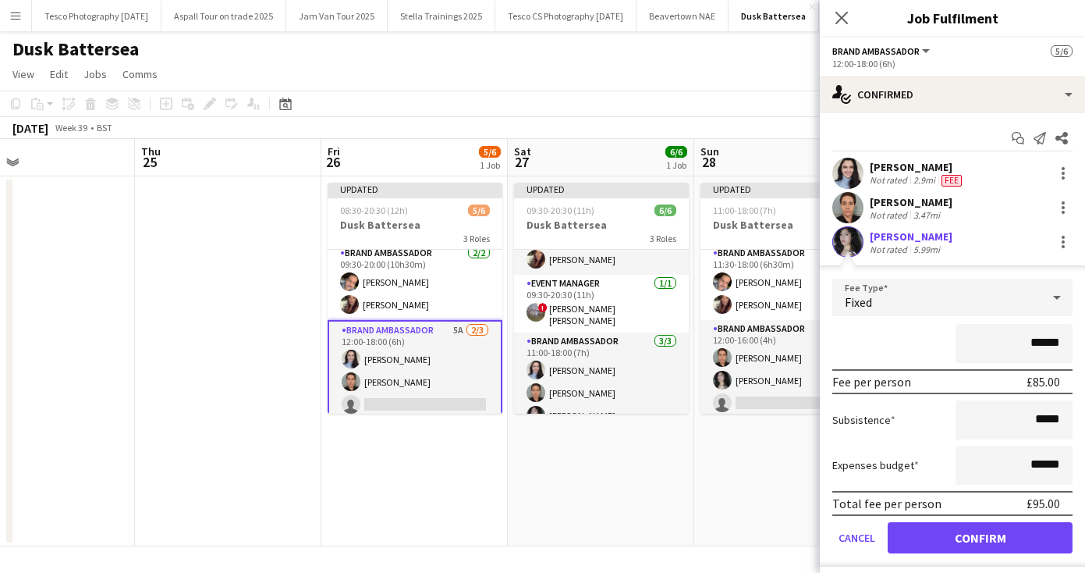
click at [929, 535] on button "Confirm" at bounding box center [980, 537] width 185 height 31
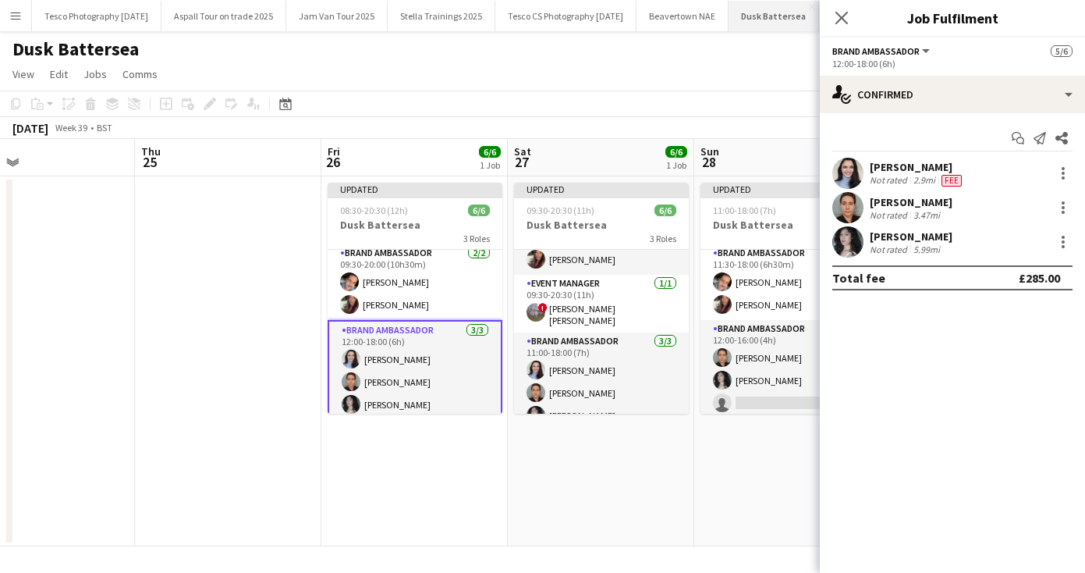
click at [839, 15] on icon at bounding box center [842, 18] width 12 height 12
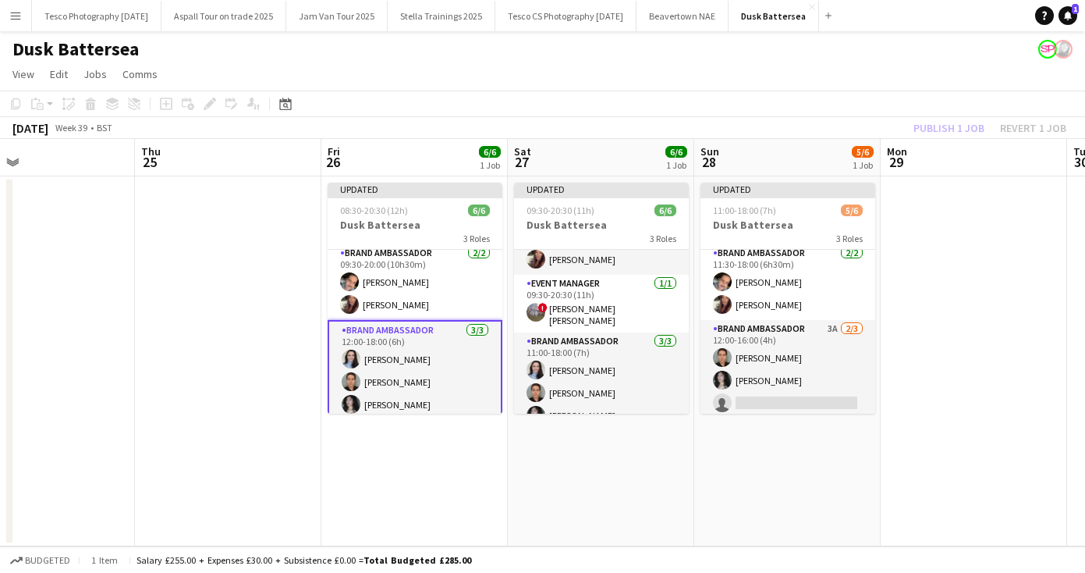
click at [402, 353] on app-card-role "Brand Ambassador [DATE] 12:00-18:00 (6h) [PERSON_NAME] [PERSON_NAME] [PERSON_NA…" at bounding box center [415, 370] width 175 height 101
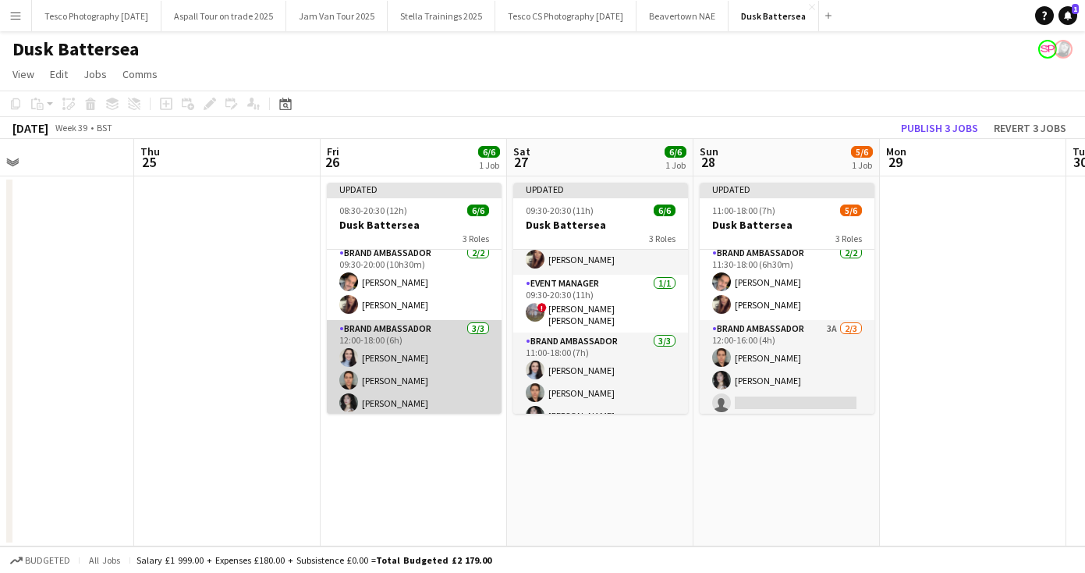
click at [402, 353] on app-card-role "Brand Ambassador [DATE] 12:00-18:00 (6h) [PERSON_NAME] [PERSON_NAME] [PERSON_NA…" at bounding box center [414, 369] width 175 height 98
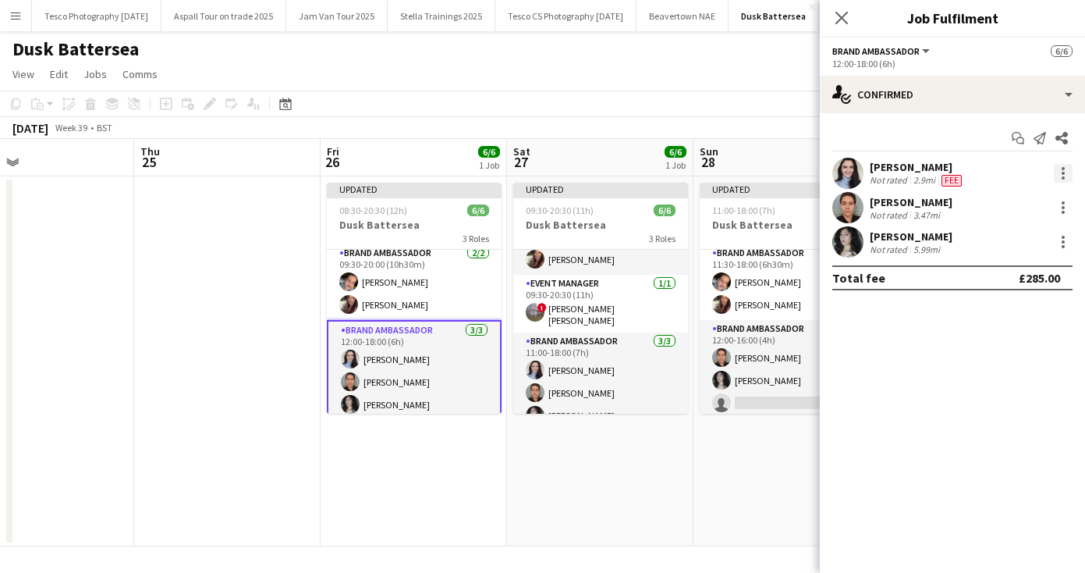
click at [1061, 168] on div at bounding box center [1063, 173] width 19 height 19
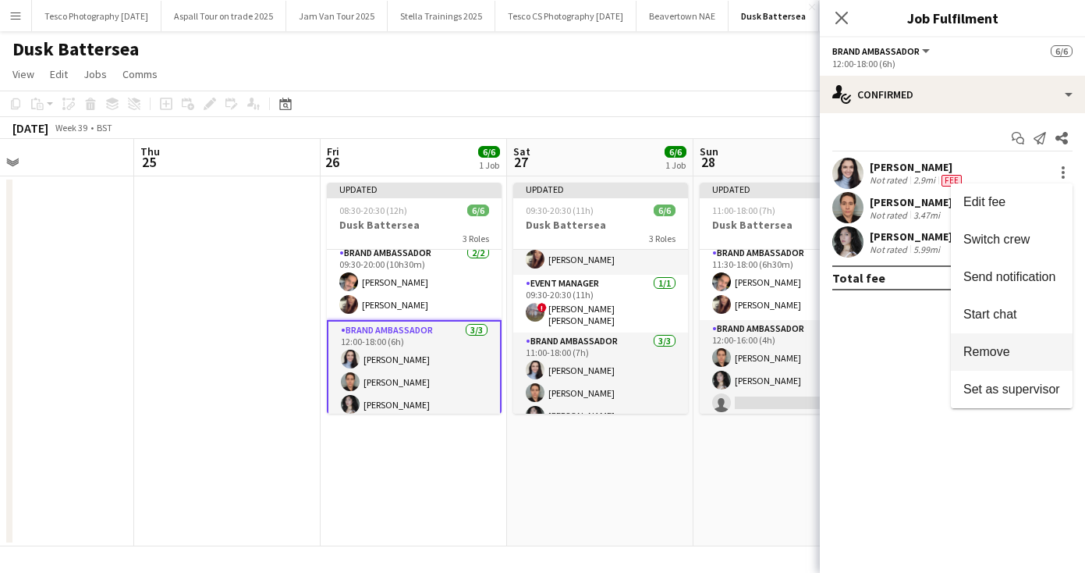
click at [1025, 350] on span "Remove" at bounding box center [1012, 352] width 97 height 14
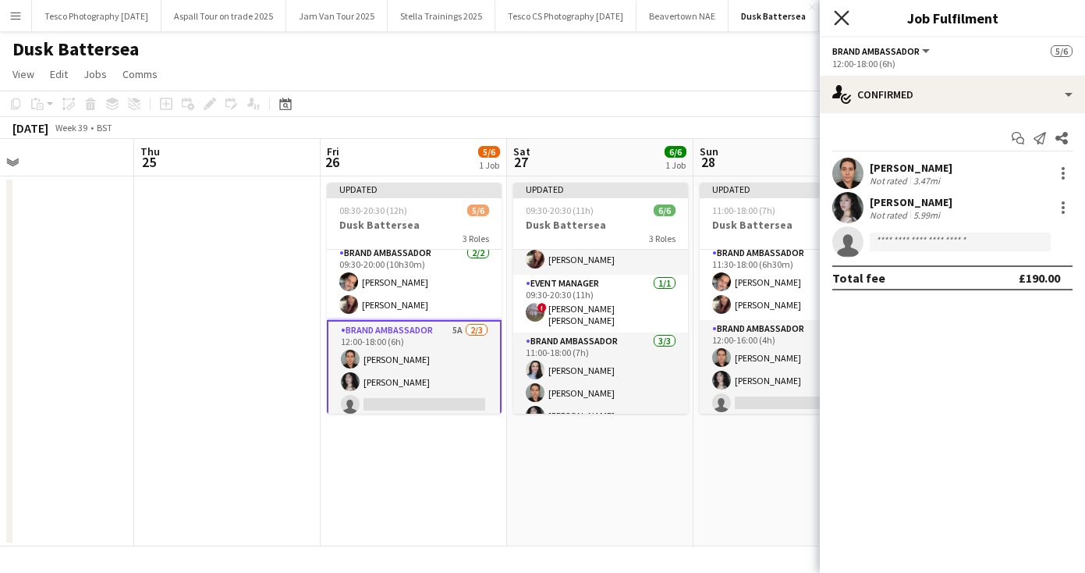
click at [837, 16] on icon "Close pop-in" at bounding box center [841, 17] width 15 height 15
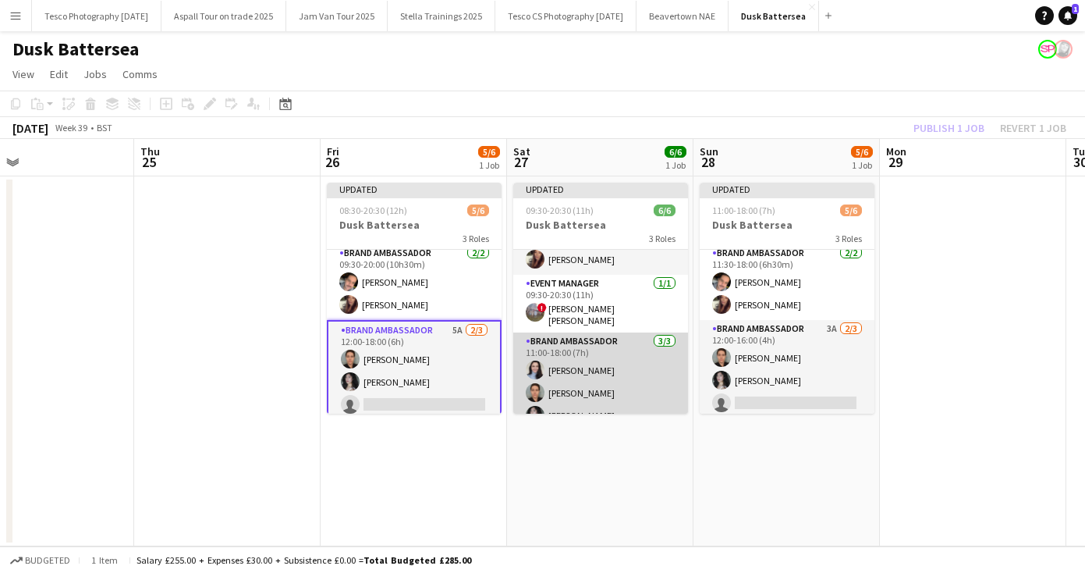
click at [564, 366] on app-card-role "Brand Ambassador [DATE] 11:00-18:00 (7h) [PERSON_NAME] [PERSON_NAME] [PERSON_NA…" at bounding box center [600, 381] width 175 height 98
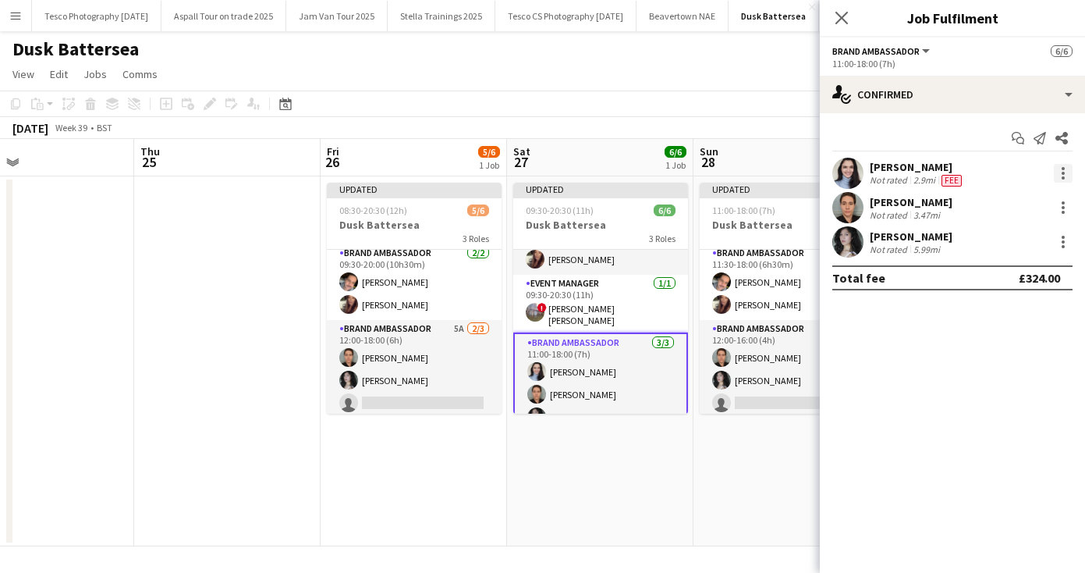
click at [1062, 166] on div at bounding box center [1063, 173] width 19 height 19
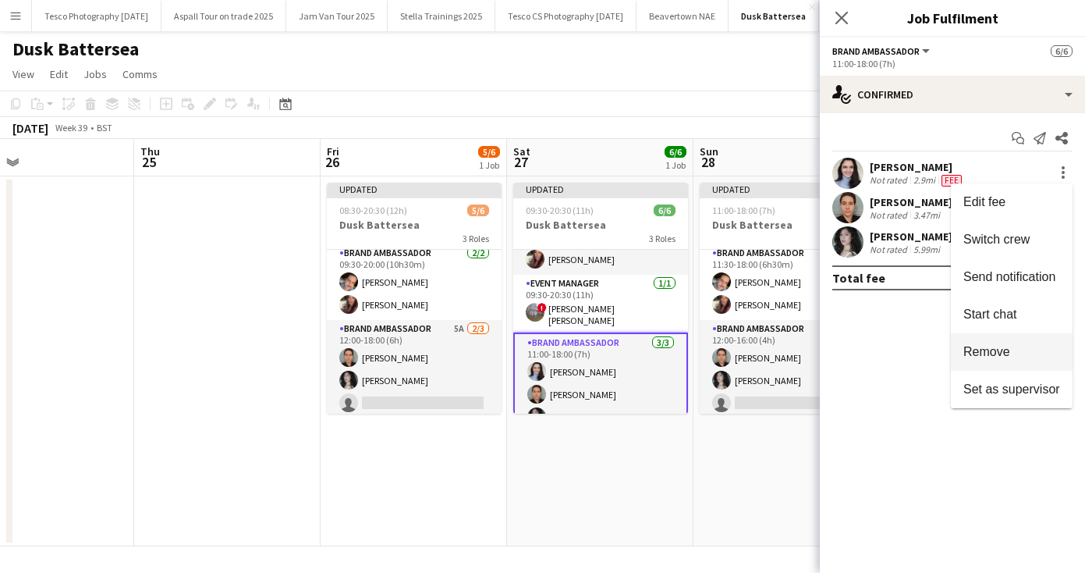
click at [998, 355] on span "Remove" at bounding box center [987, 351] width 47 height 13
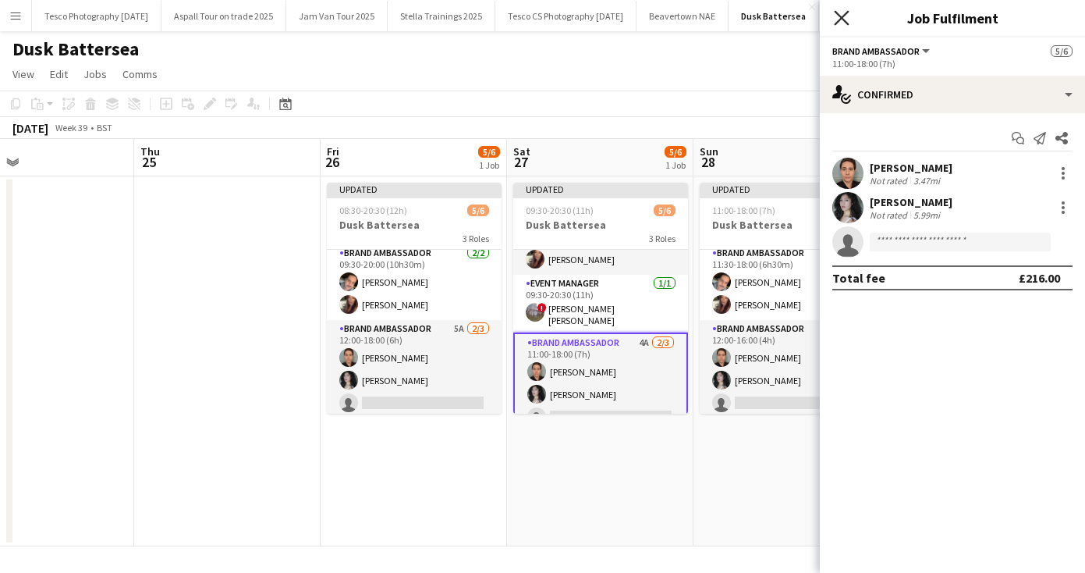
click at [837, 12] on icon at bounding box center [841, 17] width 15 height 15
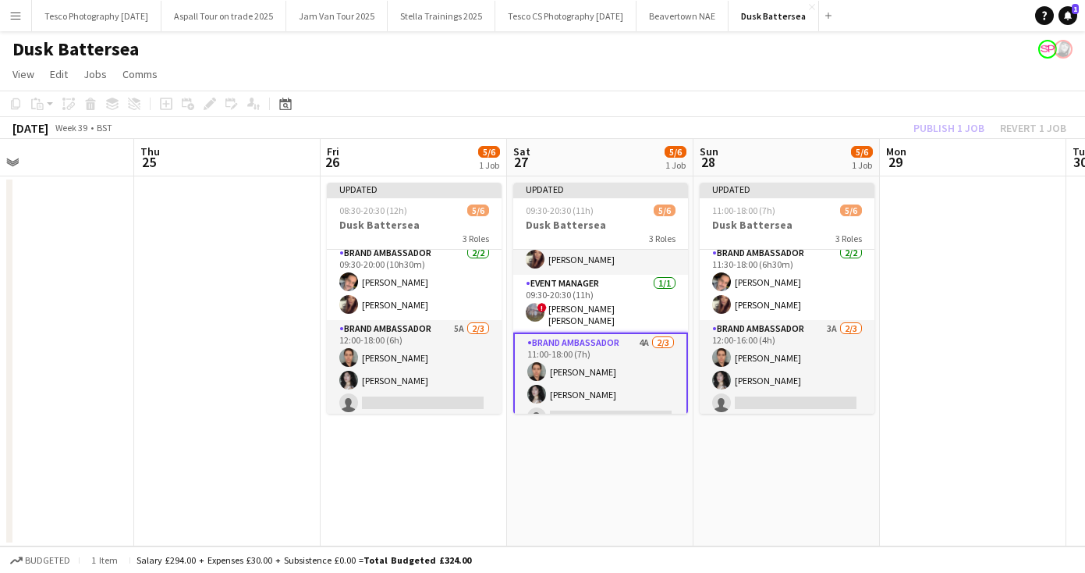
click at [837, 44] on div "Dusk Battersea" at bounding box center [542, 46] width 1085 height 30
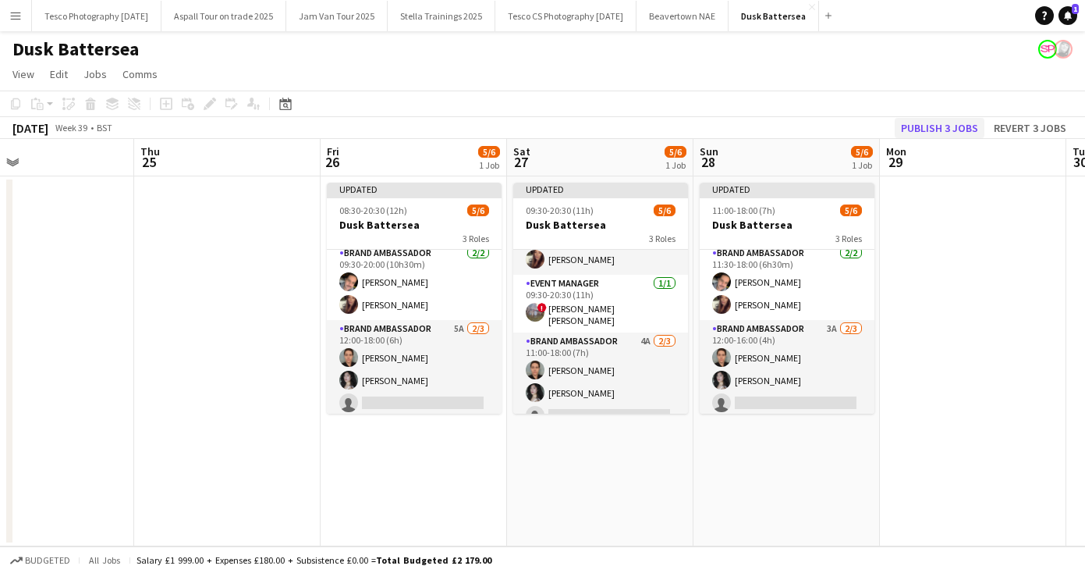
click at [949, 126] on button "Publish 3 jobs" at bounding box center [940, 128] width 90 height 20
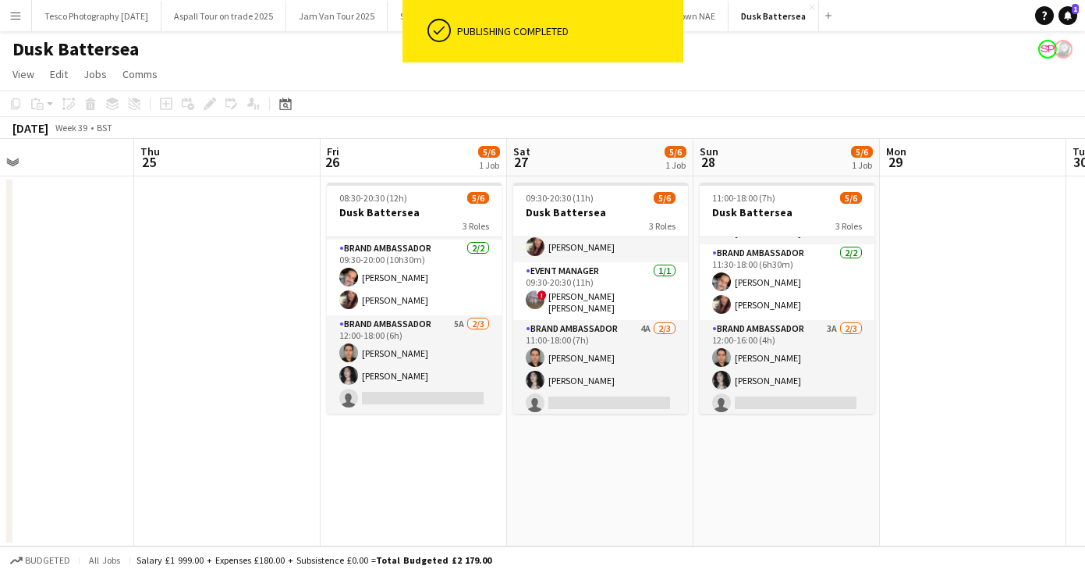
scroll to position [51, 0]
